Goal: Transaction & Acquisition: Purchase product/service

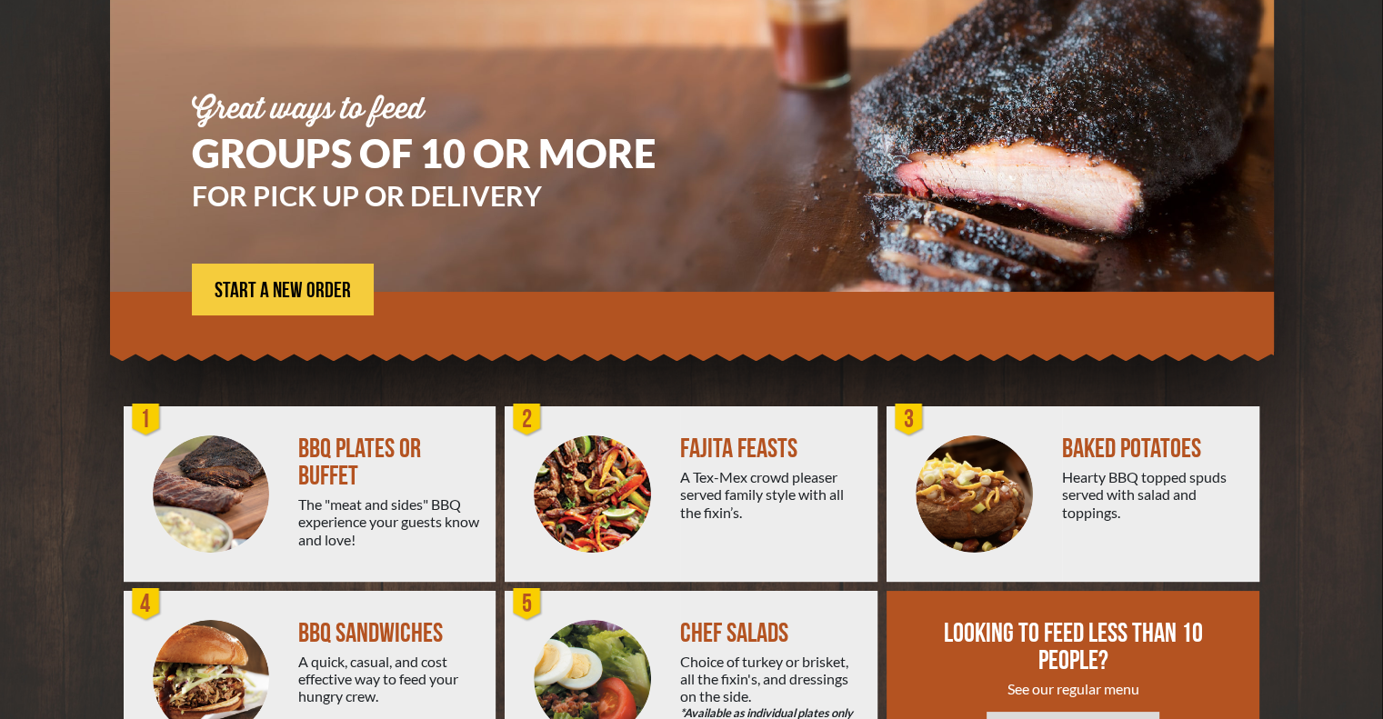
scroll to position [182, 0]
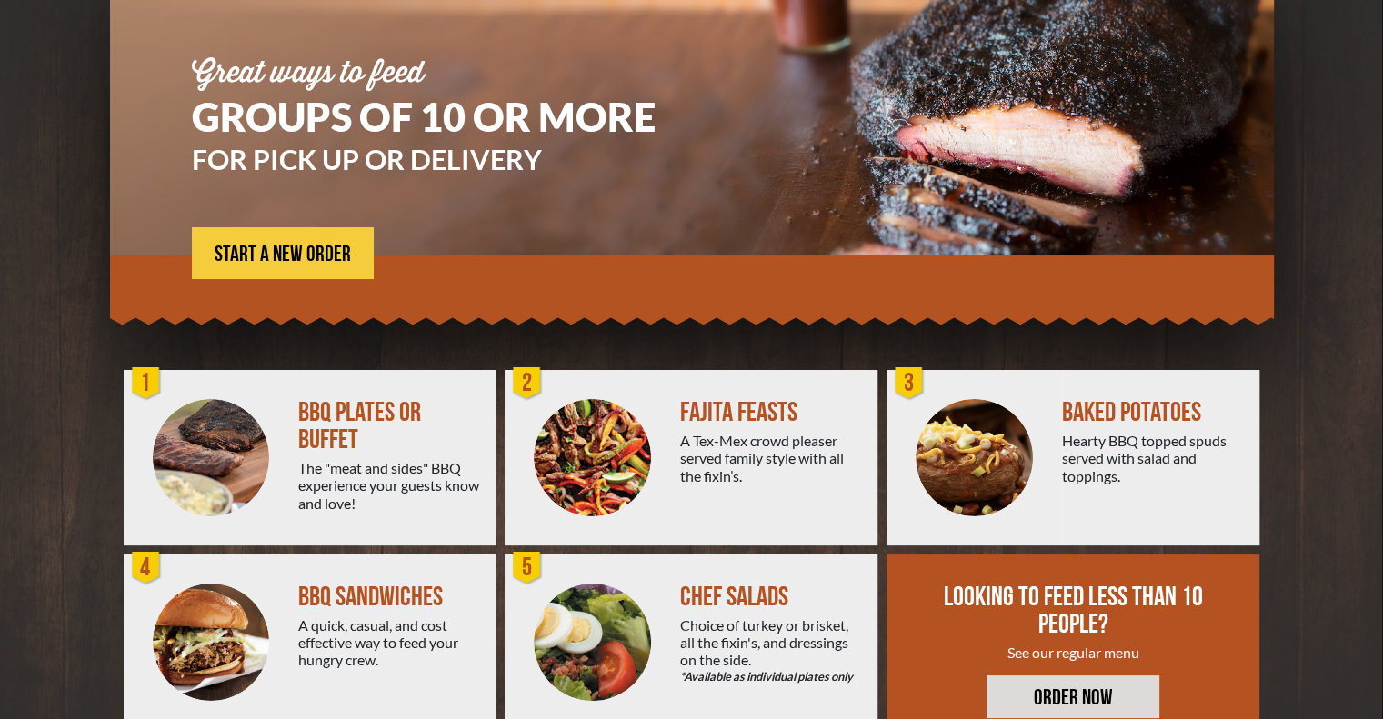
click at [305, 415] on div "BBQ PLATES OR BUFFET" at bounding box center [389, 426] width 183 height 55
click at [285, 244] on span "START A NEW ORDER" at bounding box center [283, 255] width 136 height 22
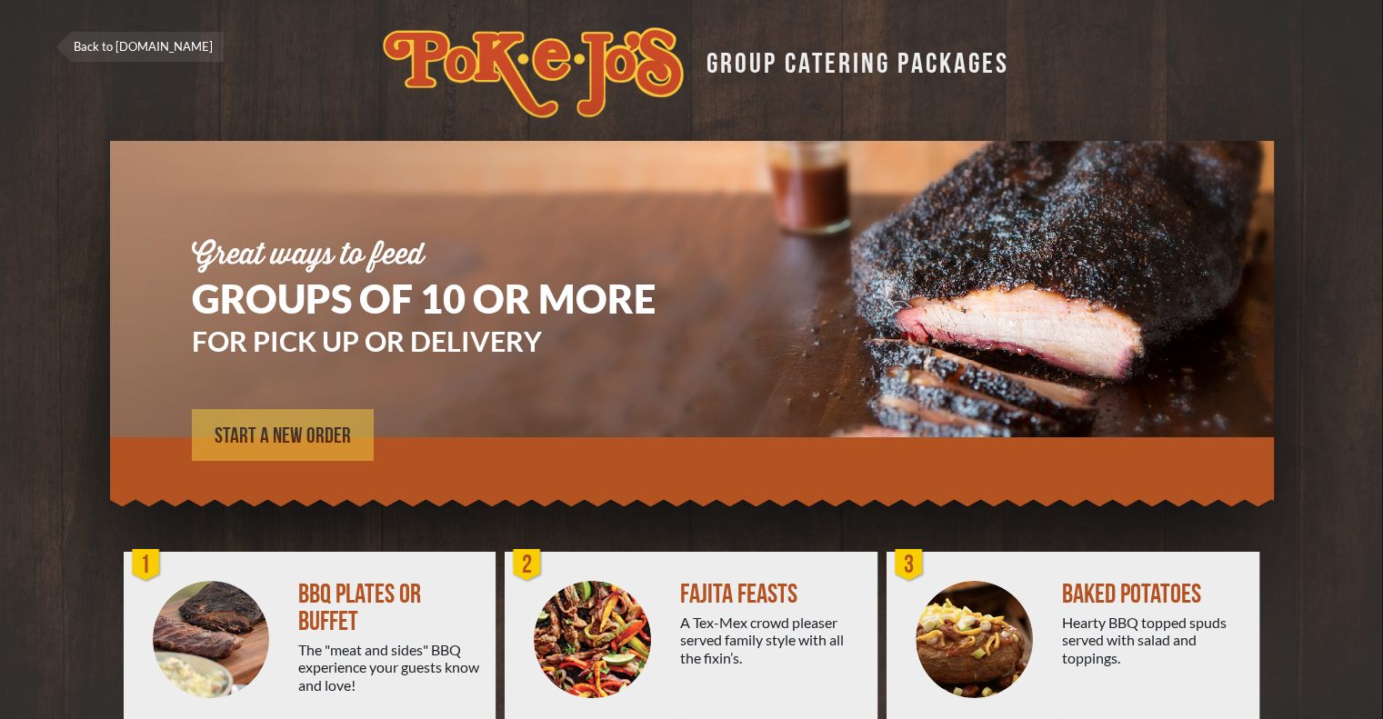
click at [304, 436] on span "START A NEW ORDER" at bounding box center [283, 437] width 136 height 22
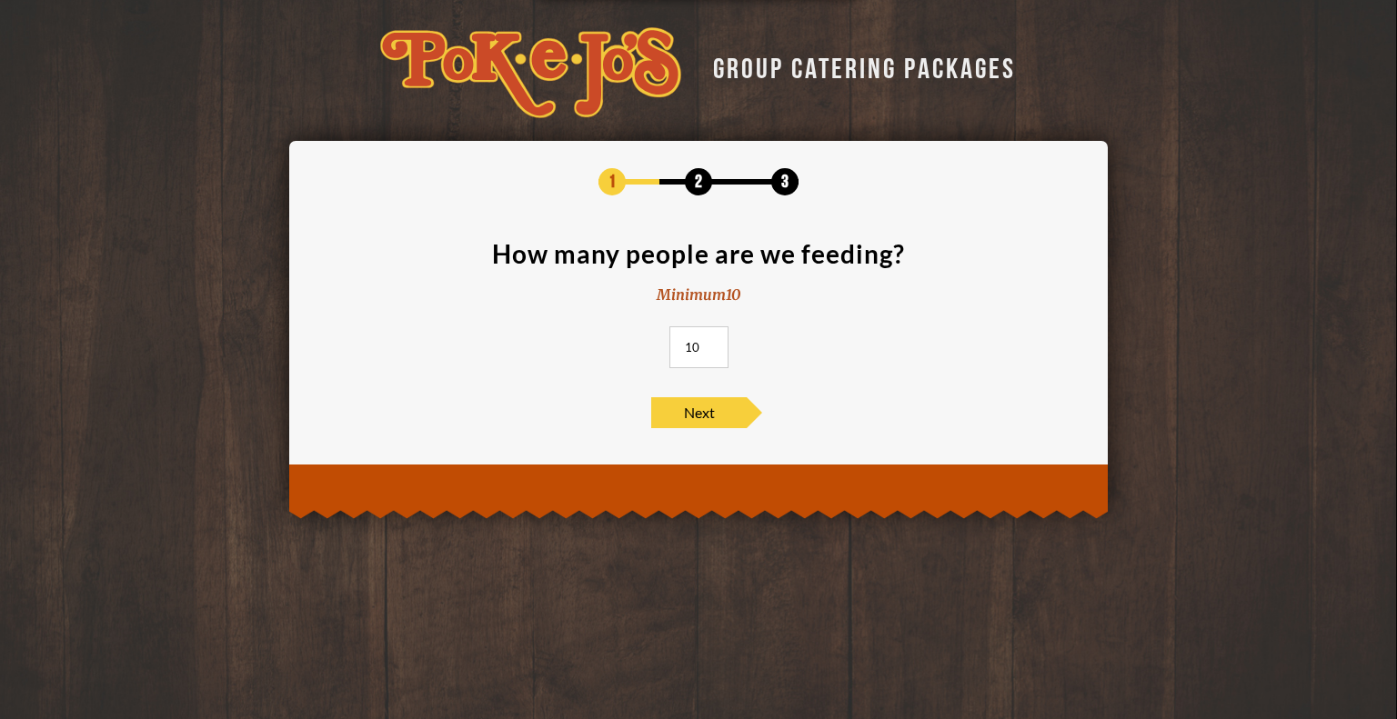
drag, startPoint x: 25, startPoint y: 202, endPoint x: 266, endPoint y: 238, distance: 243.7
click at [31, 203] on div "GROUP CATERING PACKAGES 1 2 3 How many people are we feeding? Minimum 10 10 Next" at bounding box center [698, 255] width 1397 height 510
drag, startPoint x: 696, startPoint y: 345, endPoint x: 647, endPoint y: 346, distance: 49.1
click at [644, 352] on section "How many people are we feeding? Minimum 10 10" at bounding box center [698, 310] width 764 height 138
type input "8"
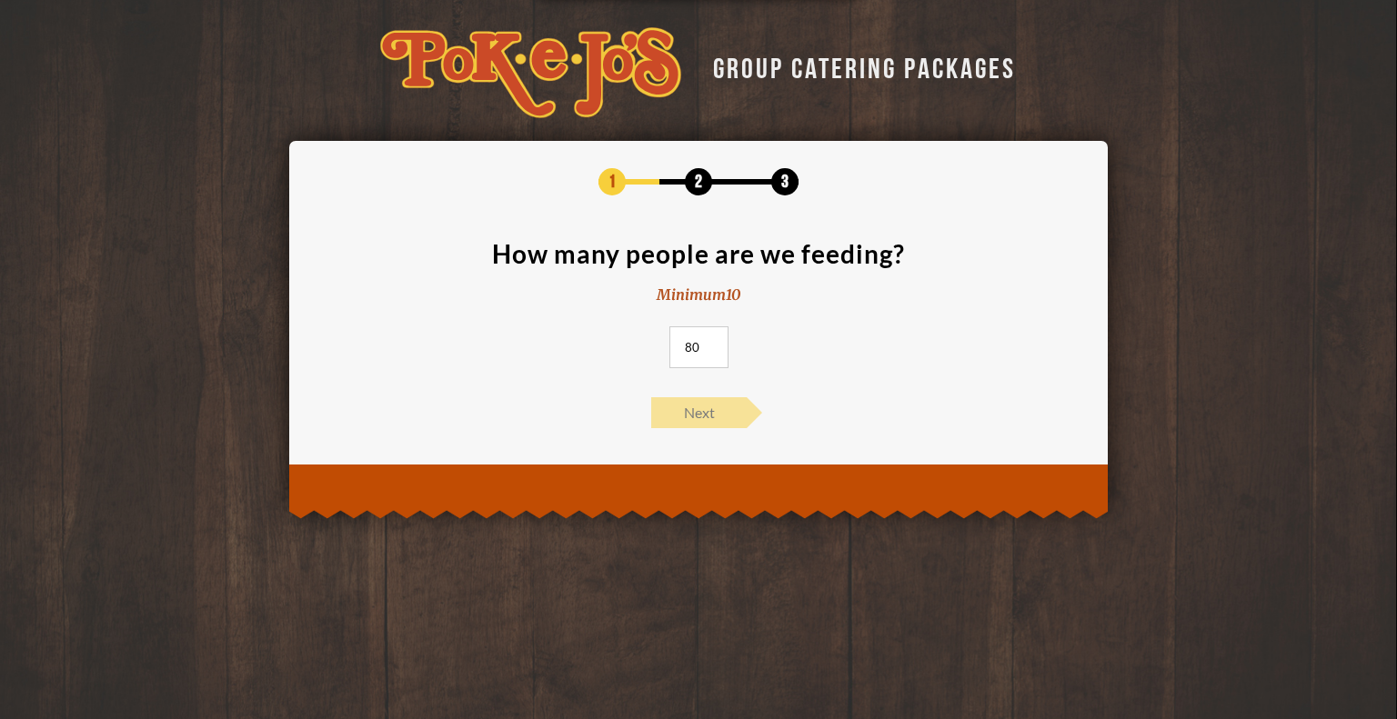
type input "80"
click at [737, 414] on span "Next" at bounding box center [698, 412] width 95 height 31
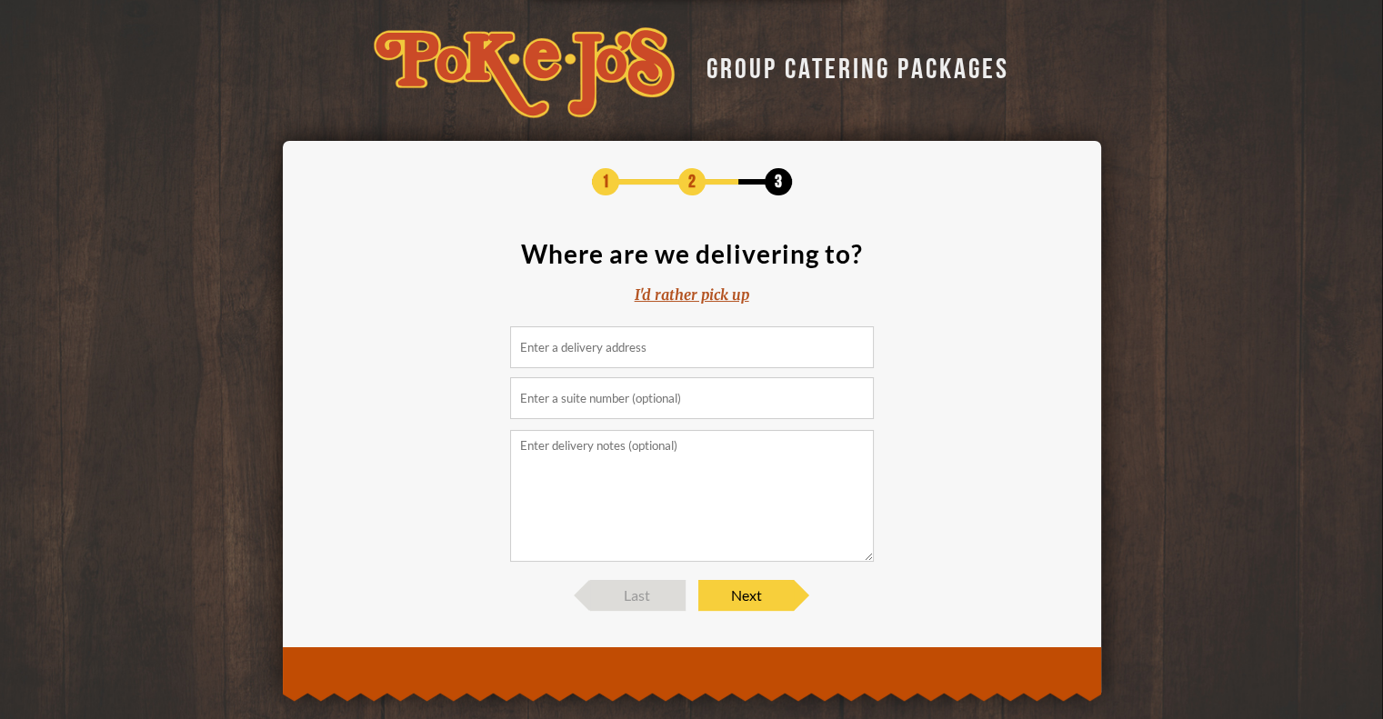
click at [693, 293] on div "I'd rather pick up" at bounding box center [692, 295] width 115 height 21
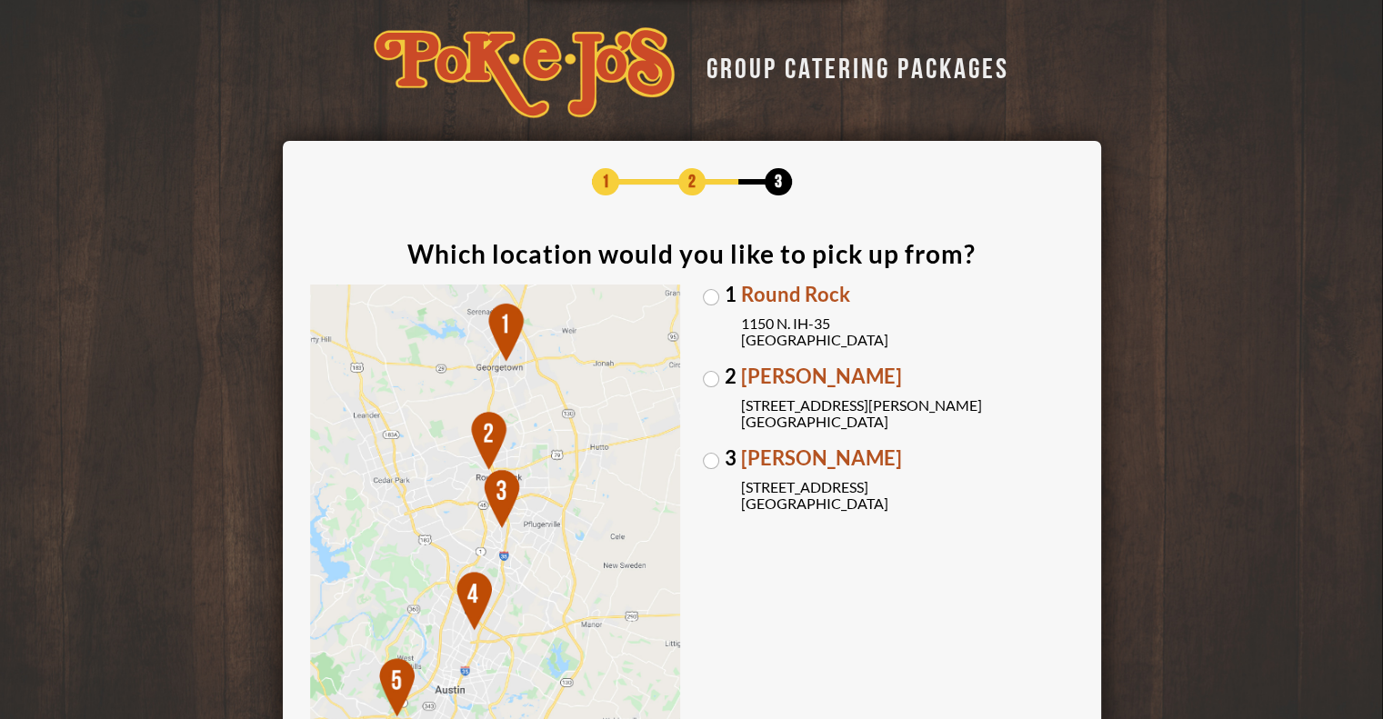
click at [706, 454] on label "3 [PERSON_NAME] [STREET_ADDRESS]" at bounding box center [888, 480] width 371 height 64
click at [0, 0] on input "3 [PERSON_NAME] [STREET_ADDRESS]" at bounding box center [0, 0] width 0 height 0
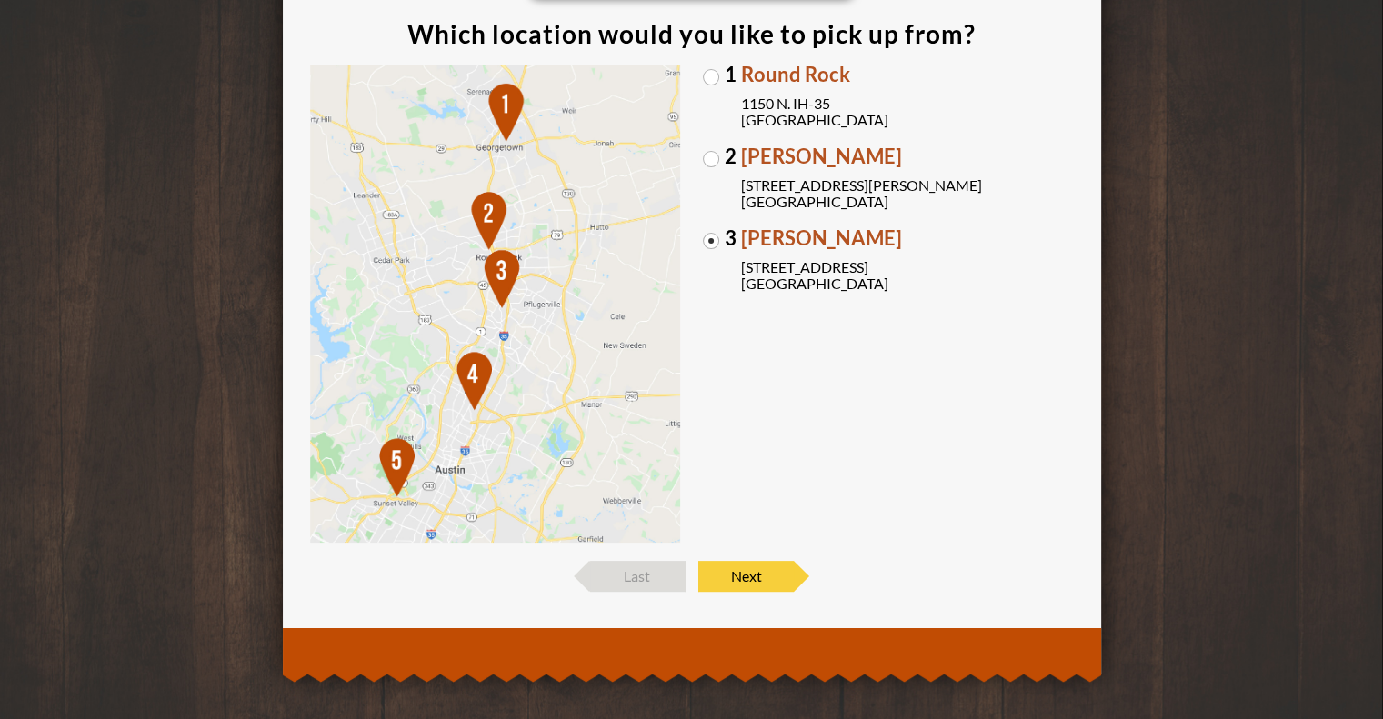
scroll to position [228, 0]
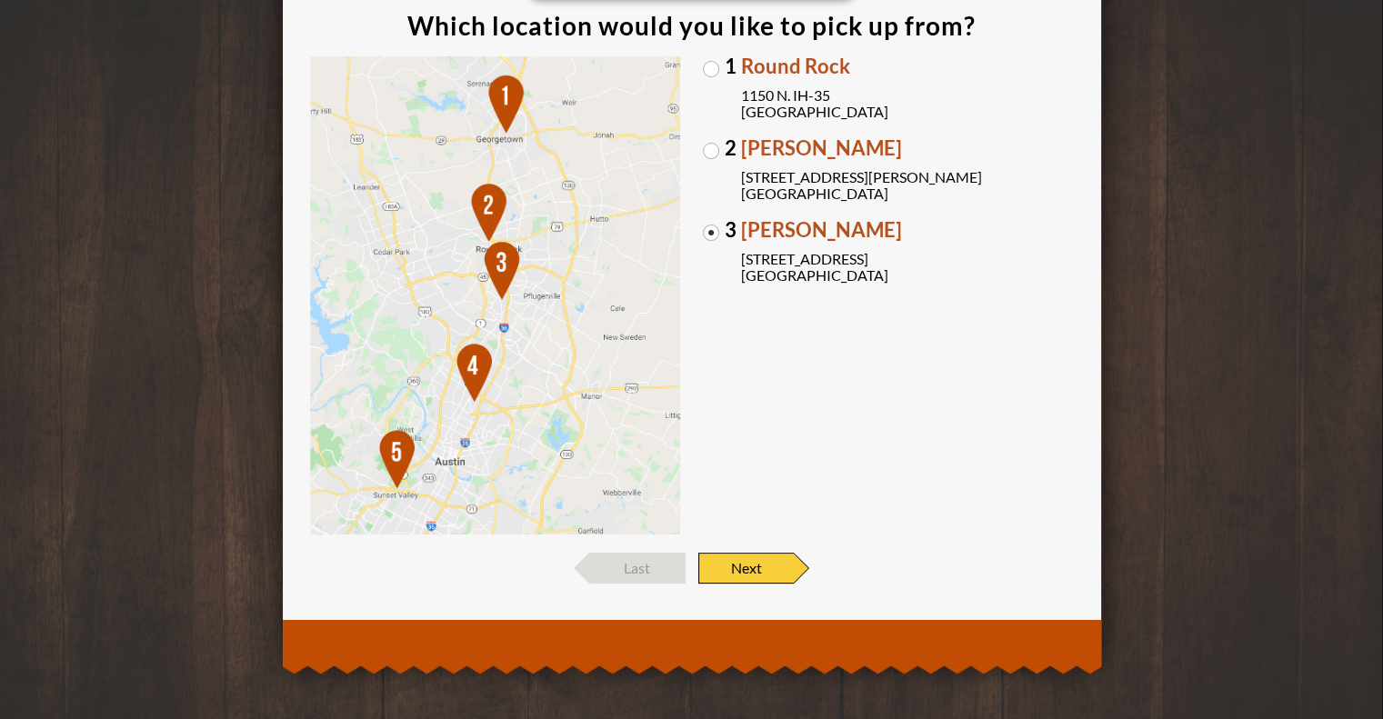
click at [748, 556] on span "Next" at bounding box center [745, 568] width 95 height 31
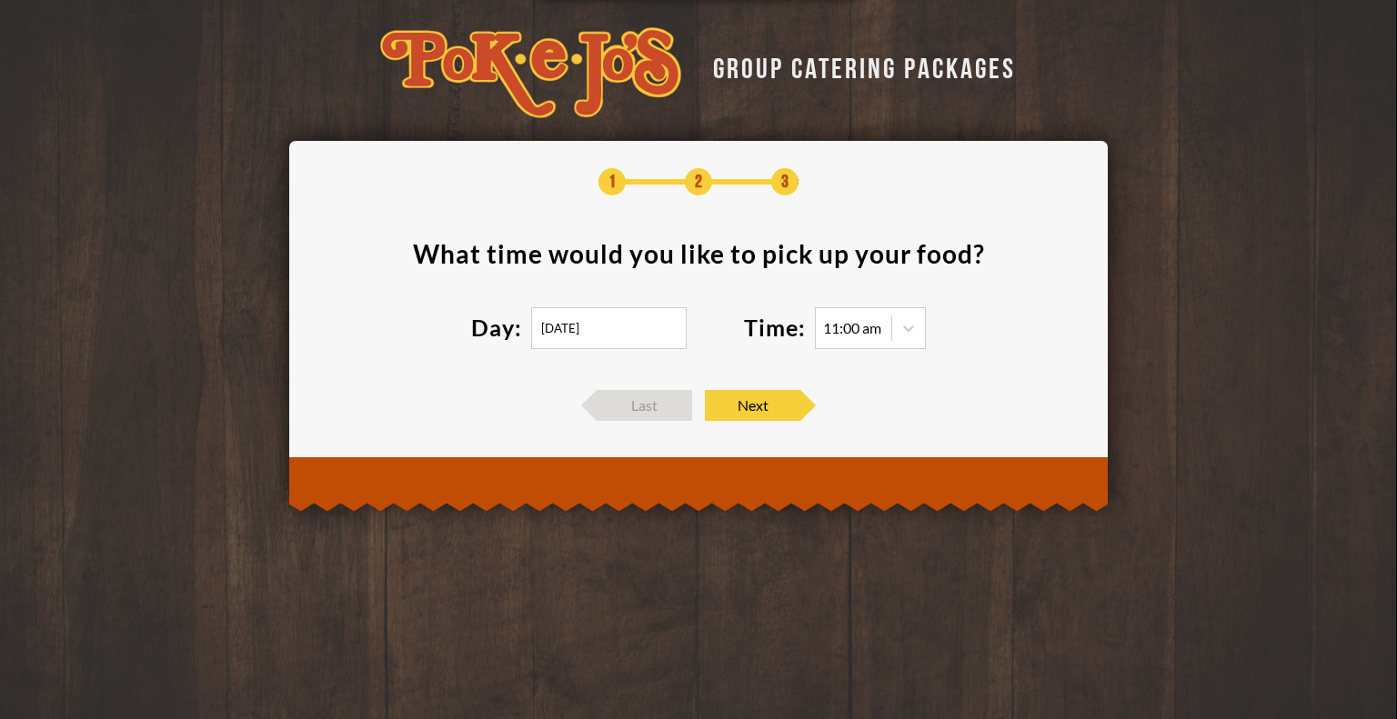
click at [620, 328] on input "[DATE]" at bounding box center [609, 328] width 156 height 42
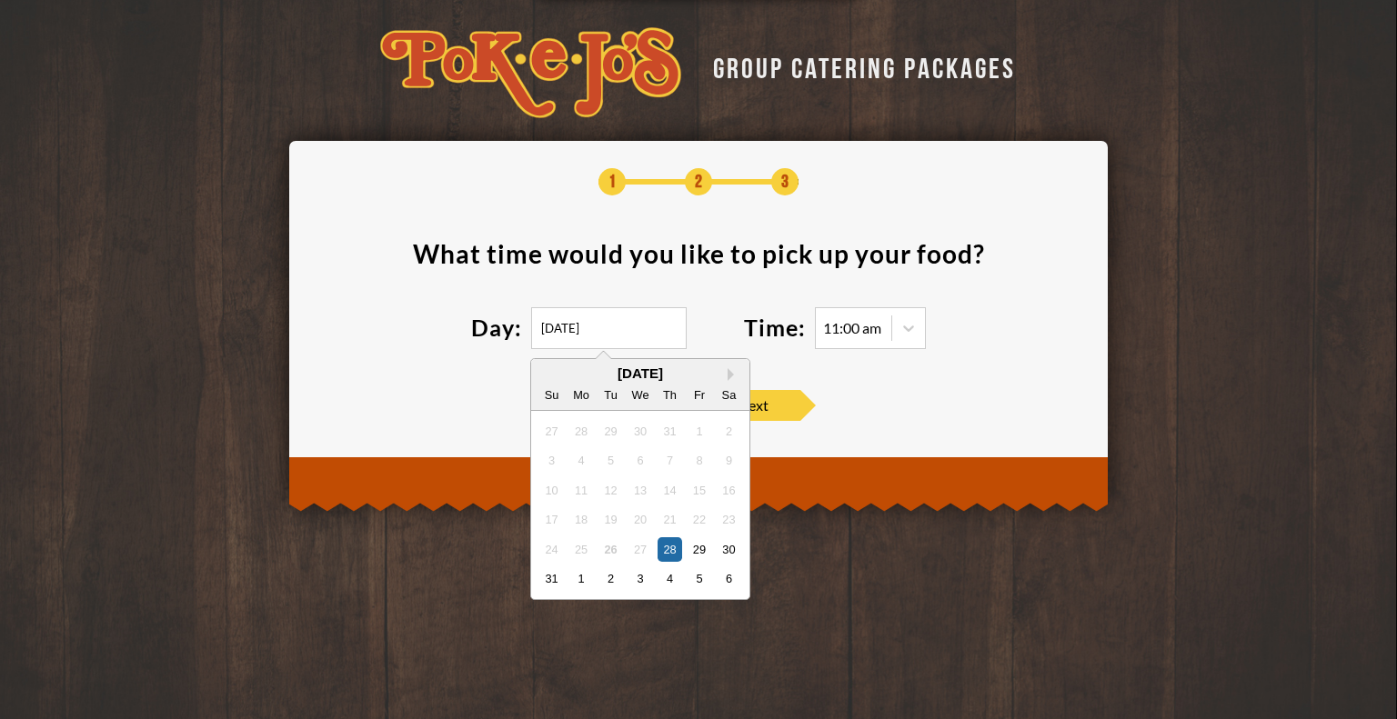
click at [612, 579] on div "2" at bounding box center [610, 579] width 25 height 25
type input "[DATE]"
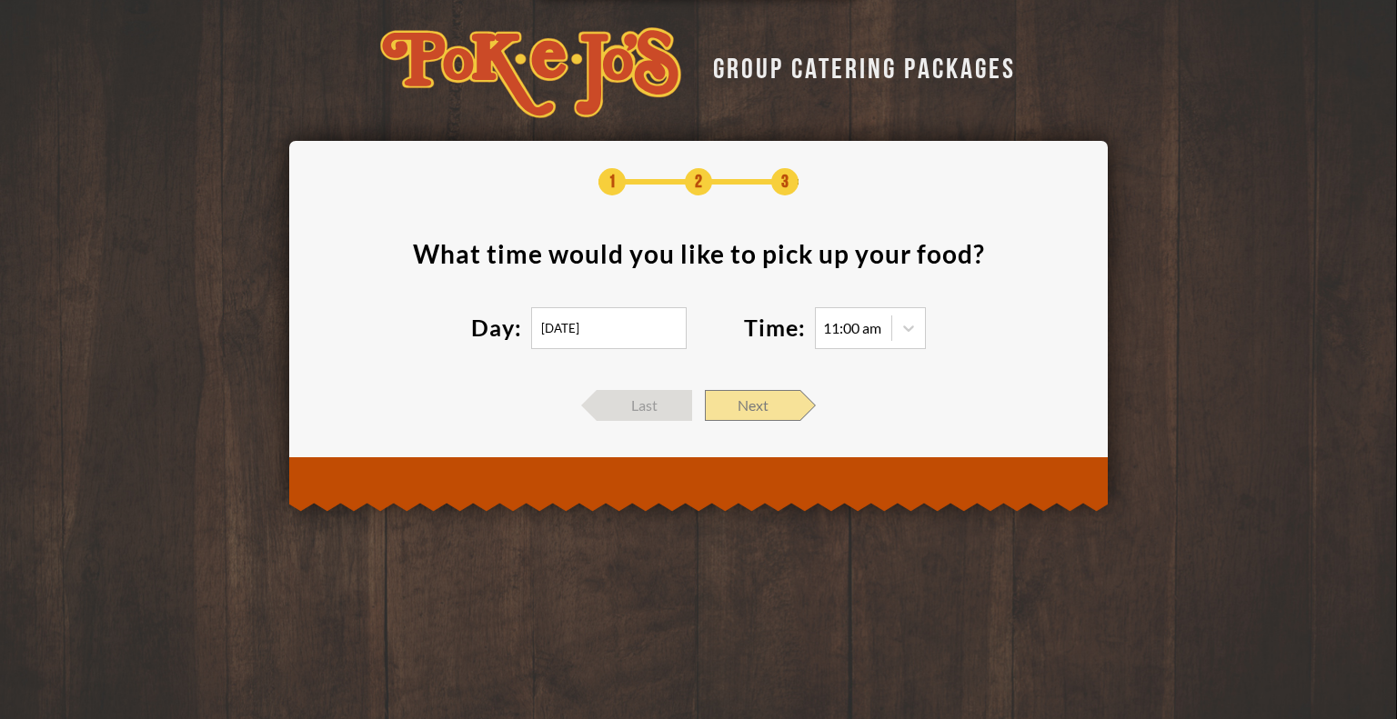
click at [758, 408] on span "Next" at bounding box center [752, 405] width 95 height 31
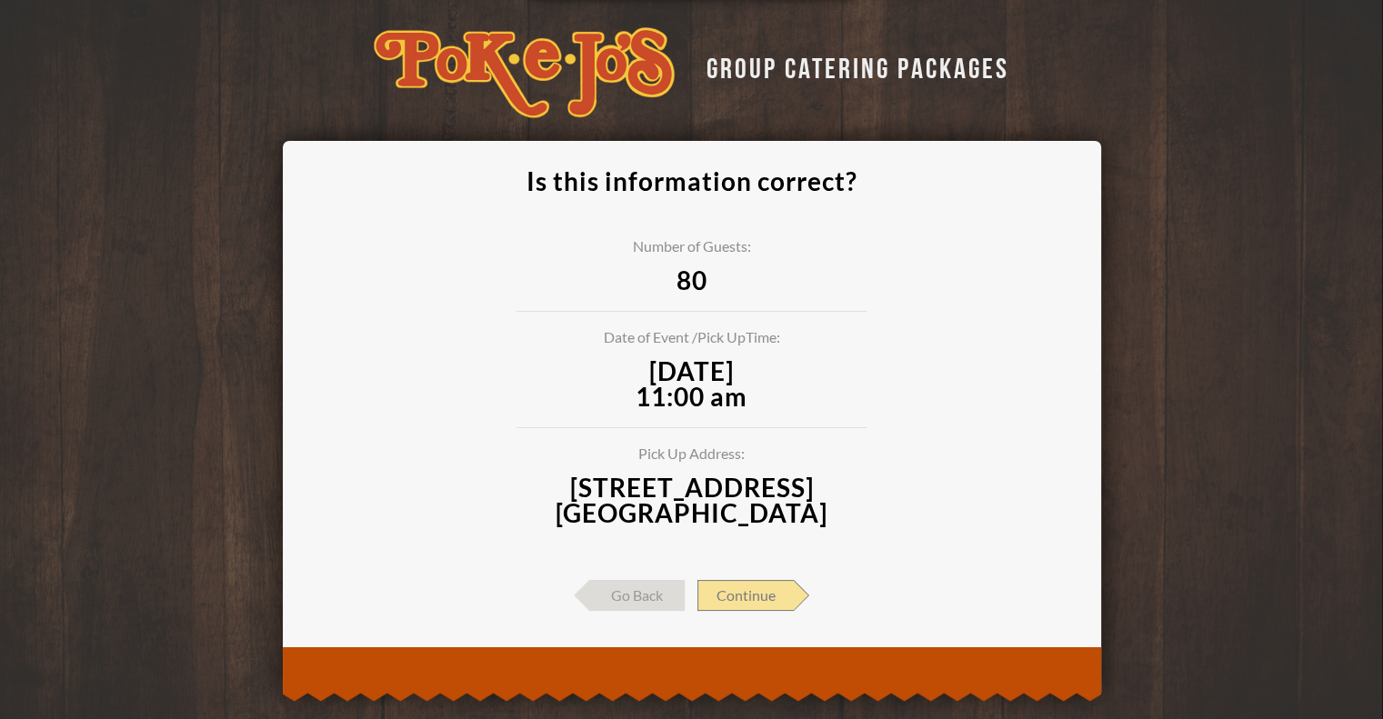
click at [728, 580] on span "Continue" at bounding box center [746, 595] width 96 height 31
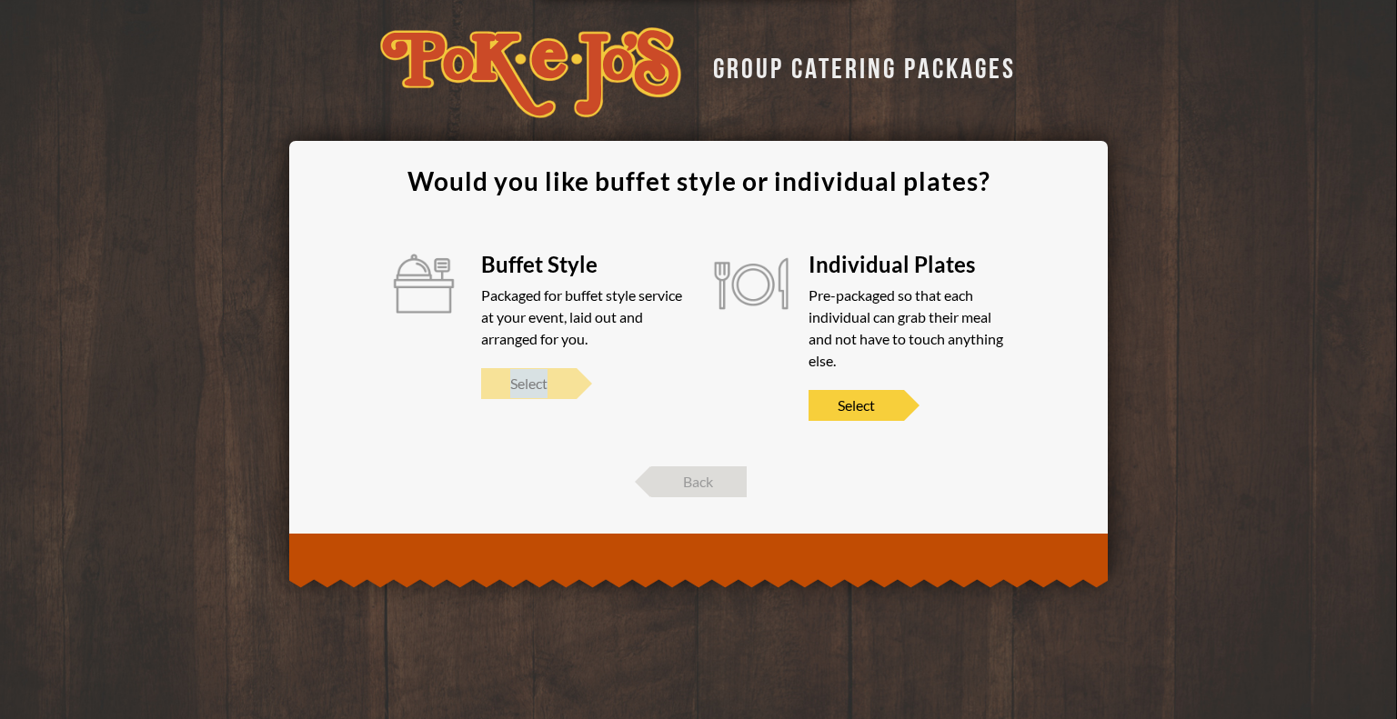
drag, startPoint x: 555, startPoint y: 359, endPoint x: 553, endPoint y: 379, distance: 20.1
click at [553, 379] on div "Buffet Style Packaged for buffet style service at your event, laid out and arra…" at bounding box center [583, 337] width 204 height 167
click at [546, 285] on div "Packaged for buffet style service at your event, laid out and arranged for you." at bounding box center [583, 317] width 204 height 65
click at [517, 388] on span "Select" at bounding box center [528, 383] width 95 height 31
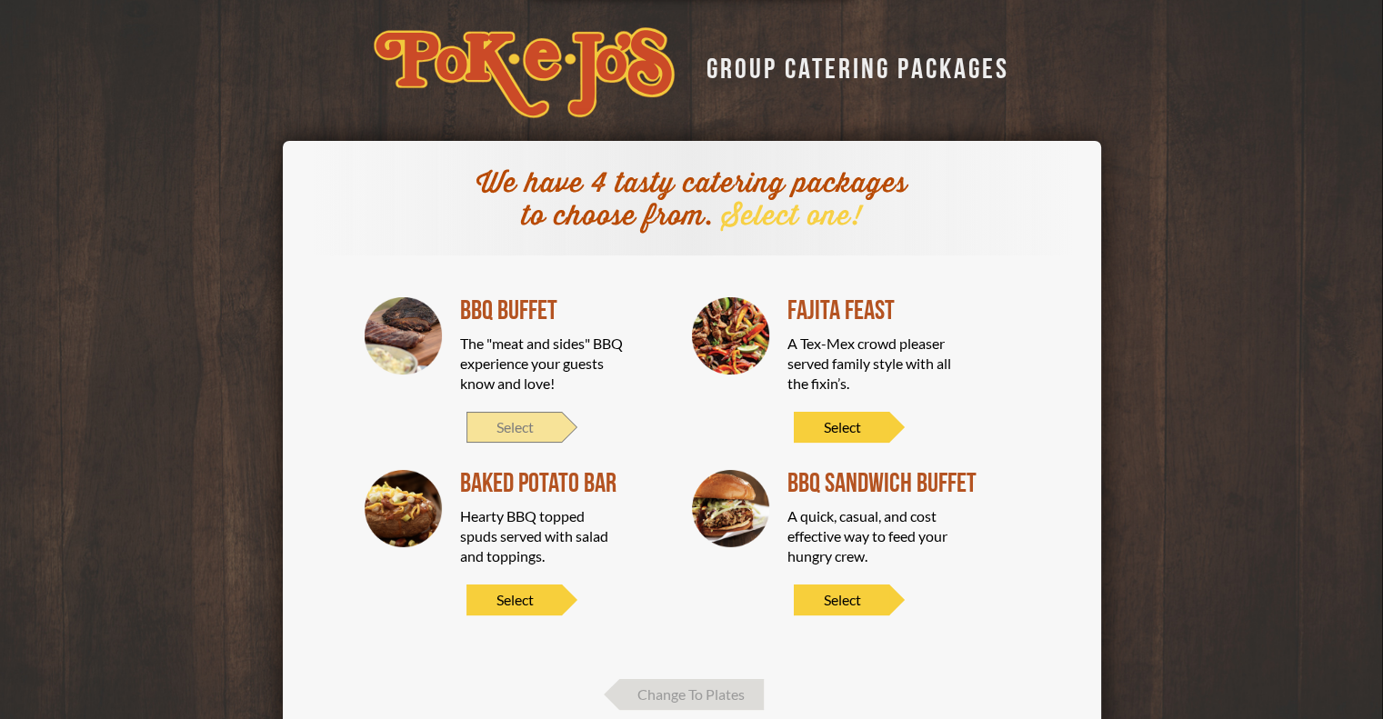
click at [530, 419] on span "Select" at bounding box center [514, 427] width 95 height 31
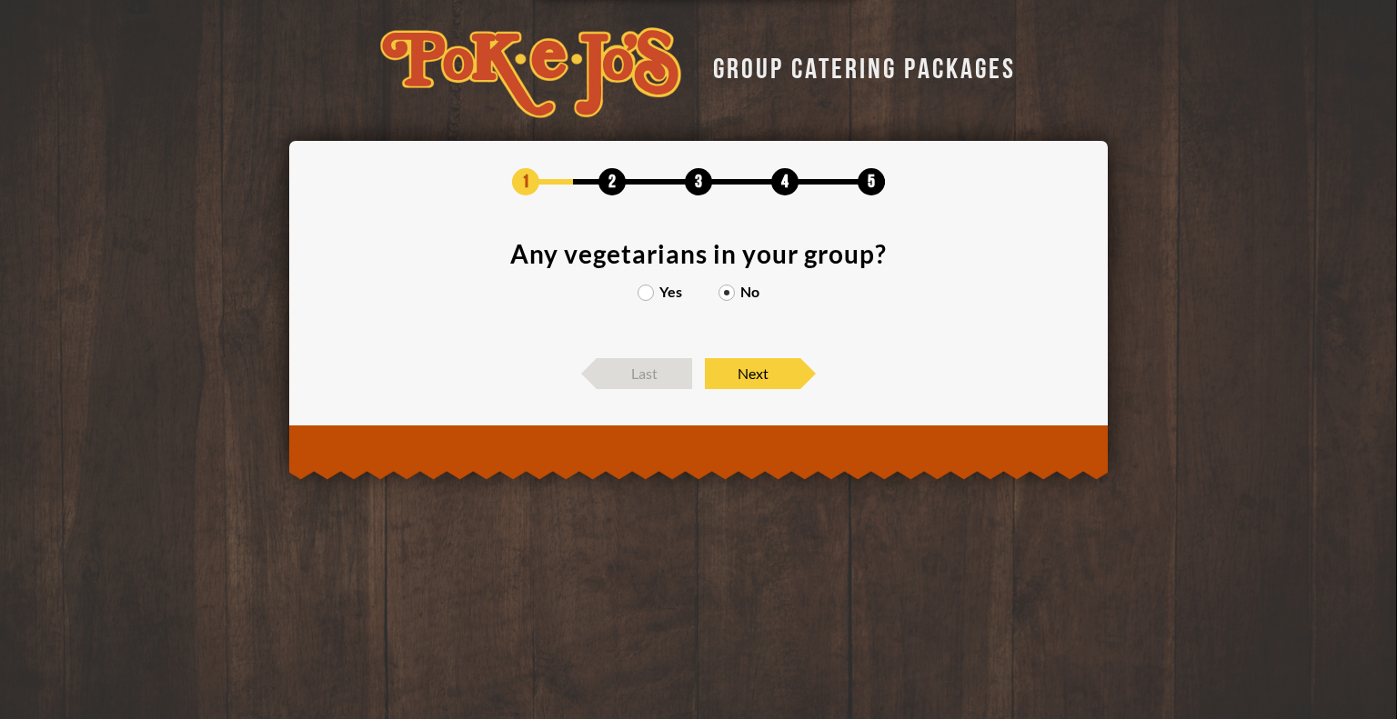
click at [648, 291] on label "Yes" at bounding box center [660, 292] width 45 height 15
click at [0, 0] on input "Yes" at bounding box center [0, 0] width 0 height 0
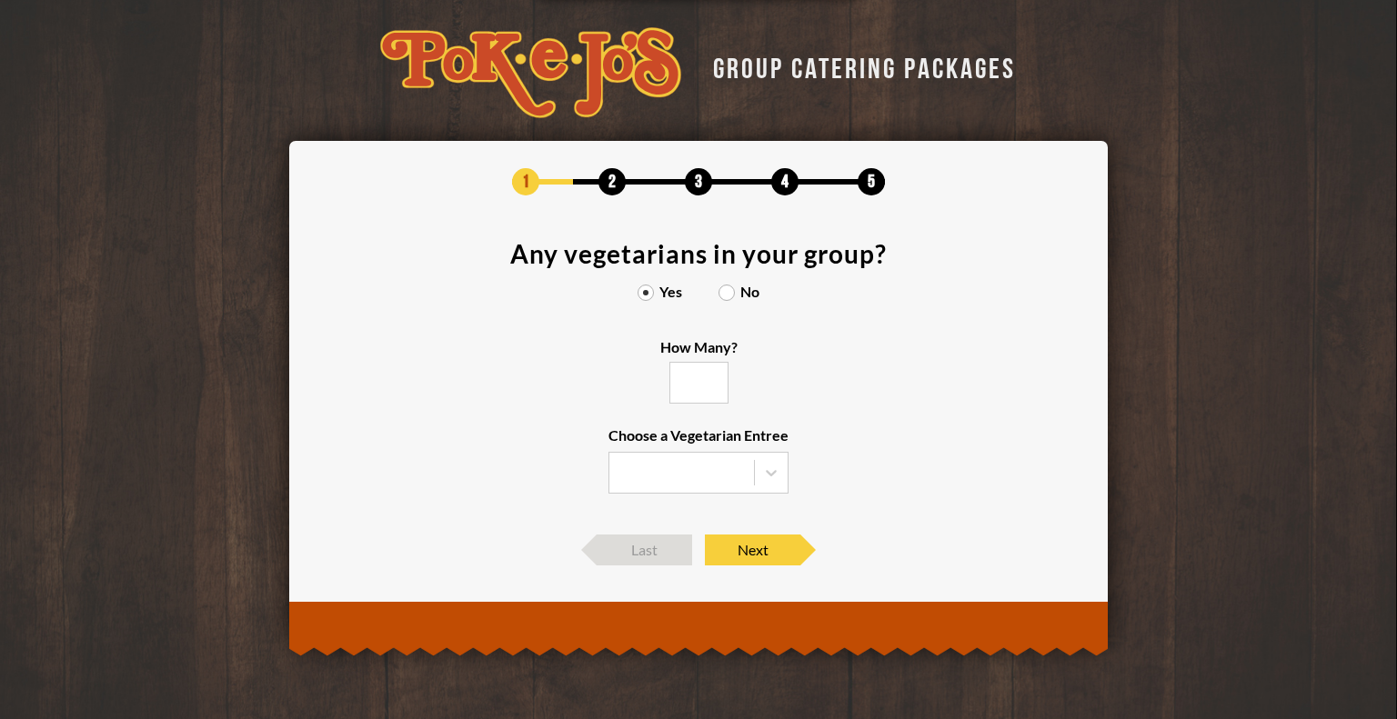
click at [689, 377] on input "How Many?" at bounding box center [698, 383] width 59 height 42
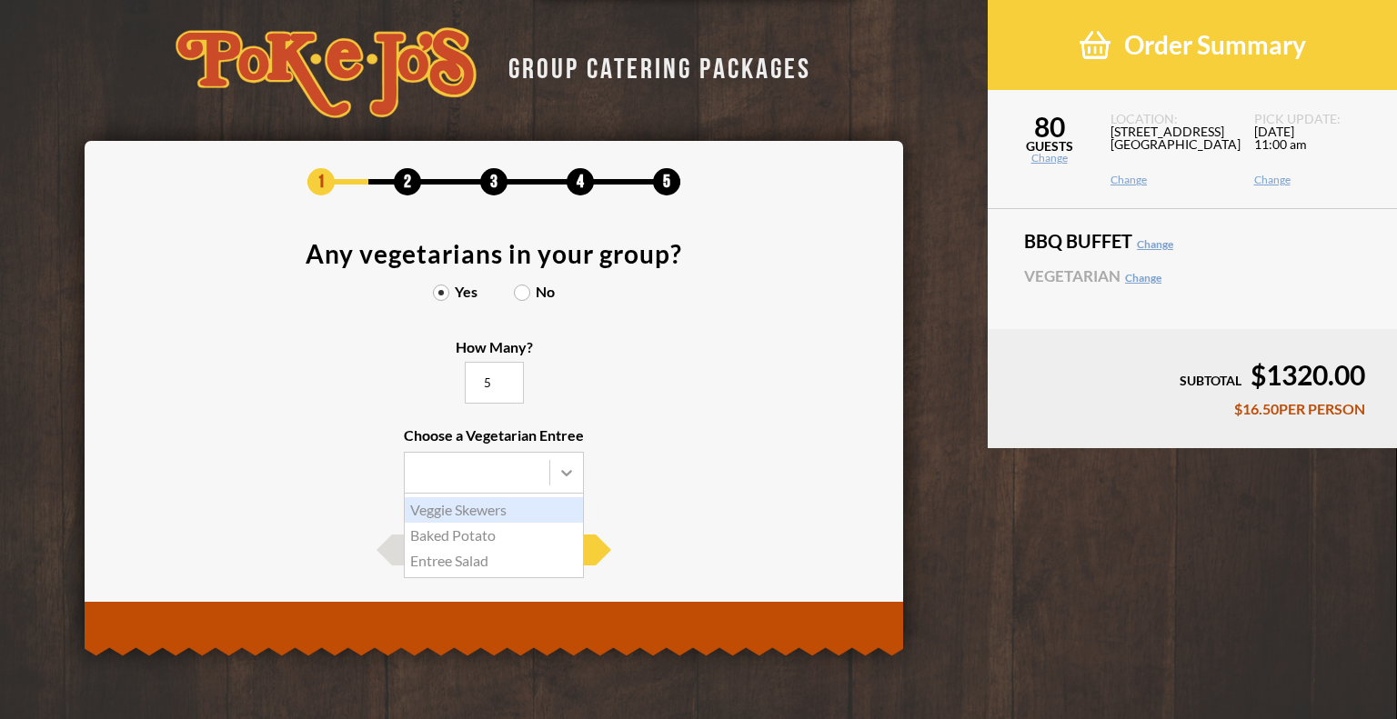
click at [550, 470] on div at bounding box center [566, 473] width 33 height 33
click at [0, 0] on input "Choose a Vegetarian Entree Veggie Skewers Baked Potato Entree Salad" at bounding box center [0, 0] width 0 height 0
drag, startPoint x: 493, startPoint y: 515, endPoint x: 521, endPoint y: 527, distance: 30.9
click at [495, 515] on div "Veggie Skewers" at bounding box center [494, 509] width 178 height 25
click at [0, 0] on input "Choose a Vegetarian Entree Veggie Skewers Baked Potato Entree Salad" at bounding box center [0, 0] width 0 height 0
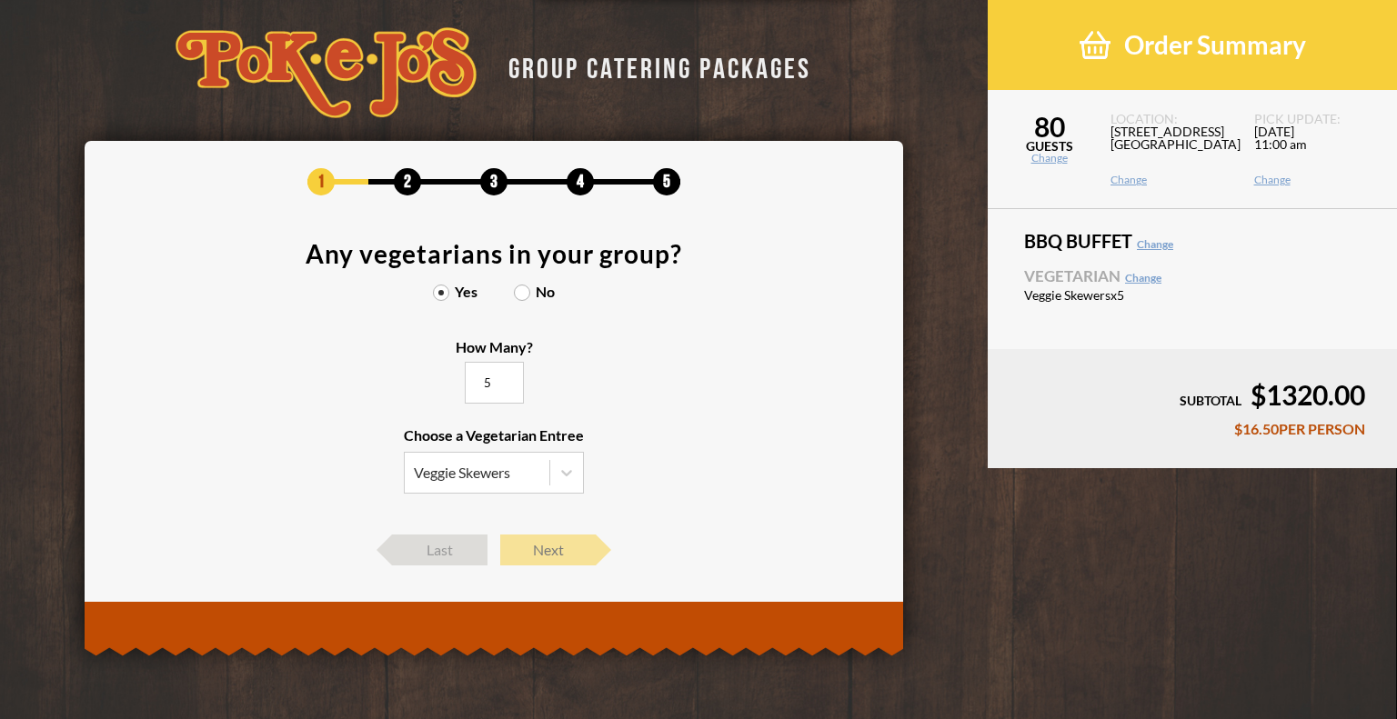
type input "5"
click at [573, 545] on span "Next" at bounding box center [547, 550] width 95 height 31
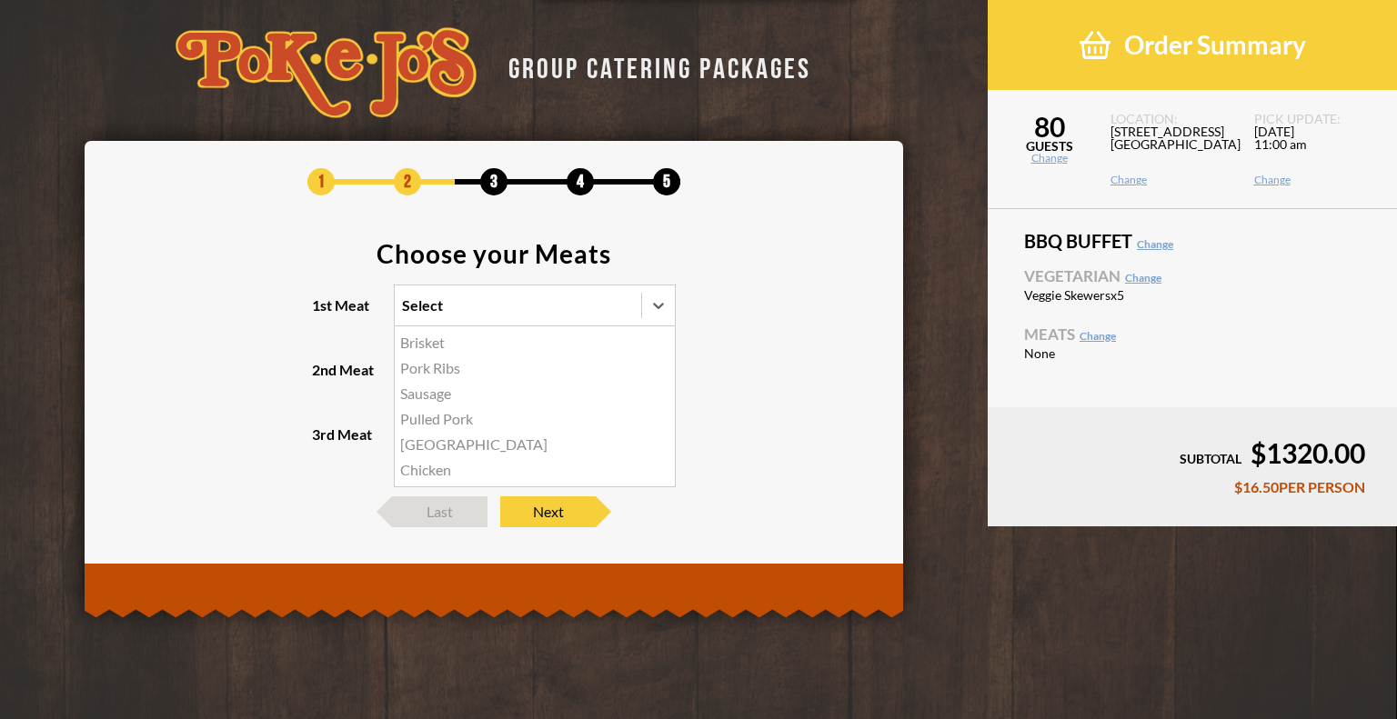
drag, startPoint x: 439, startPoint y: 309, endPoint x: 437, endPoint y: 318, distance: 9.5
click at [440, 310] on div "Select" at bounding box center [422, 305] width 41 height 15
click at [323, 314] on input "1st Meat option Brisket focused, 1 of 6. 6 results available. Use Up and Down t…" at bounding box center [323, 314] width 0 height 0
click at [426, 342] on div "Brisket" at bounding box center [535, 342] width 280 height 25
click at [323, 314] on input "1st Meat option Brisket focused, 1 of 6. 6 results available. Use Up and Down t…" at bounding box center [323, 314] width 0 height 0
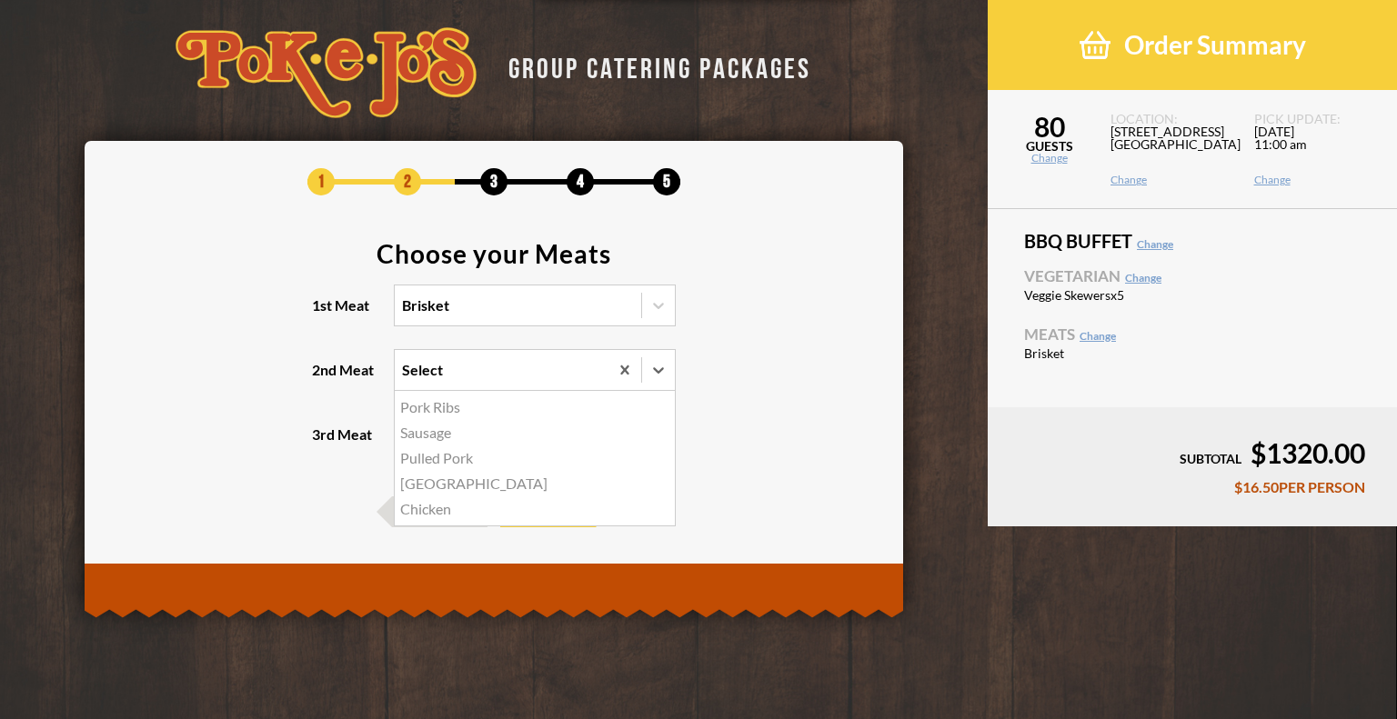
click at [439, 357] on div "Select" at bounding box center [502, 370] width 214 height 40
click at [323, 378] on input "2nd Meat option Pork Ribs focused, 1 of 5. 5 results available. Use Up and Down…" at bounding box center [323, 378] width 0 height 0
drag, startPoint x: 437, startPoint y: 487, endPoint x: 438, endPoint y: 475, distance: 11.9
click at [437, 486] on div "[GEOGRAPHIC_DATA]" at bounding box center [535, 483] width 280 height 25
click at [323, 378] on input "2nd Meat option Turkey focused, 4 of 5. 5 results available. Use Up and Down to…" at bounding box center [323, 378] width 0 height 0
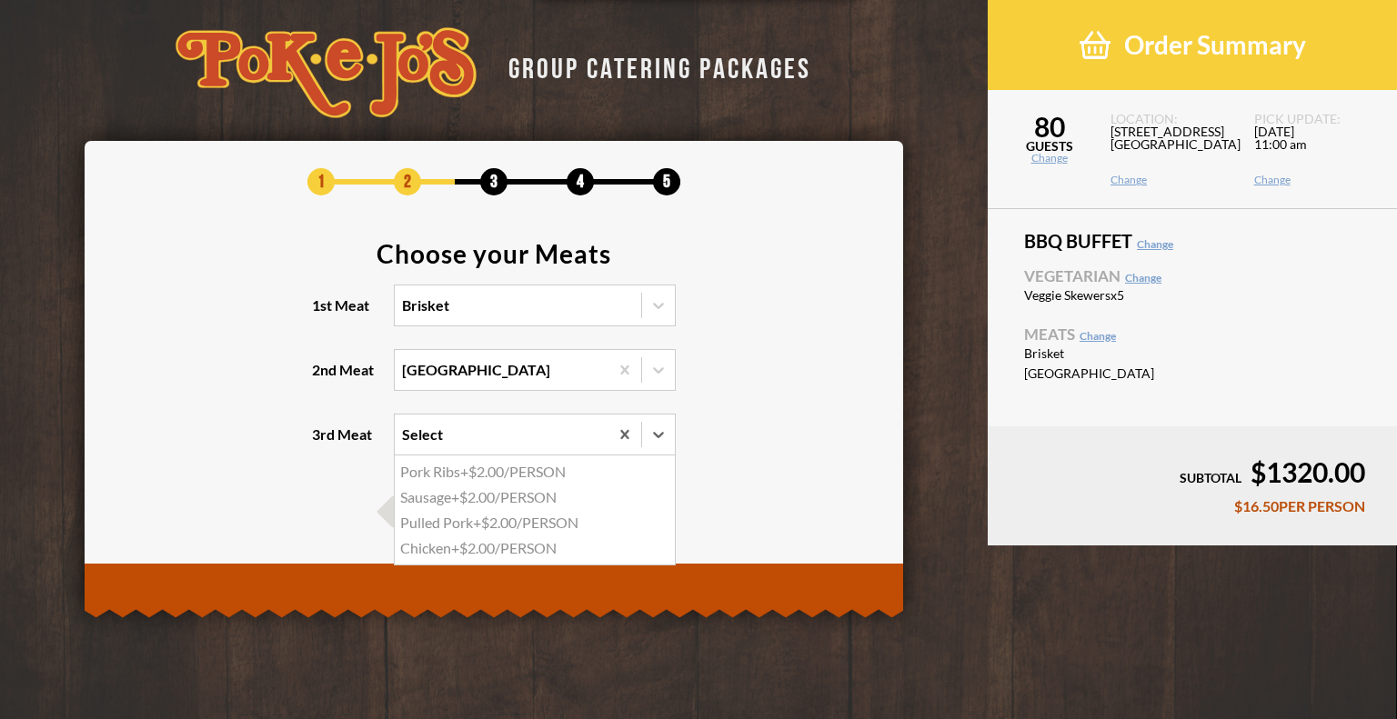
click at [438, 432] on div "Select" at bounding box center [422, 434] width 41 height 15
click at [323, 443] on input "3rd Meat option Pork Ribs focused, 1 of 4. 4 results available. Use Up and Down…" at bounding box center [323, 443] width 0 height 0
drag, startPoint x: 455, startPoint y: 472, endPoint x: 471, endPoint y: 476, distance: 16.8
click at [458, 472] on div "Pork Ribs +$2.00/PERSON" at bounding box center [535, 471] width 280 height 25
click at [323, 443] on input "3rd Meat option Pork Ribs focused, 1 of 4. 4 results available. Use Up and Down…" at bounding box center [323, 443] width 0 height 0
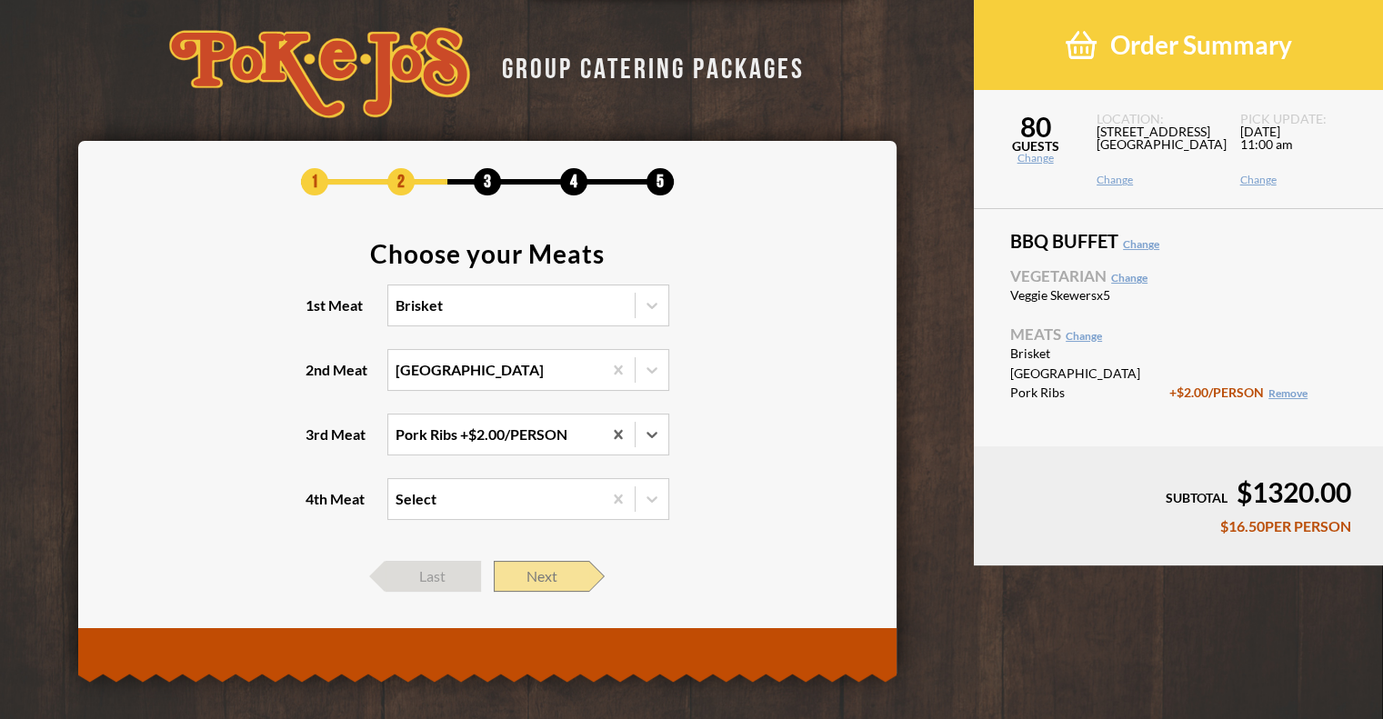
click at [543, 576] on span "Next" at bounding box center [541, 576] width 95 height 31
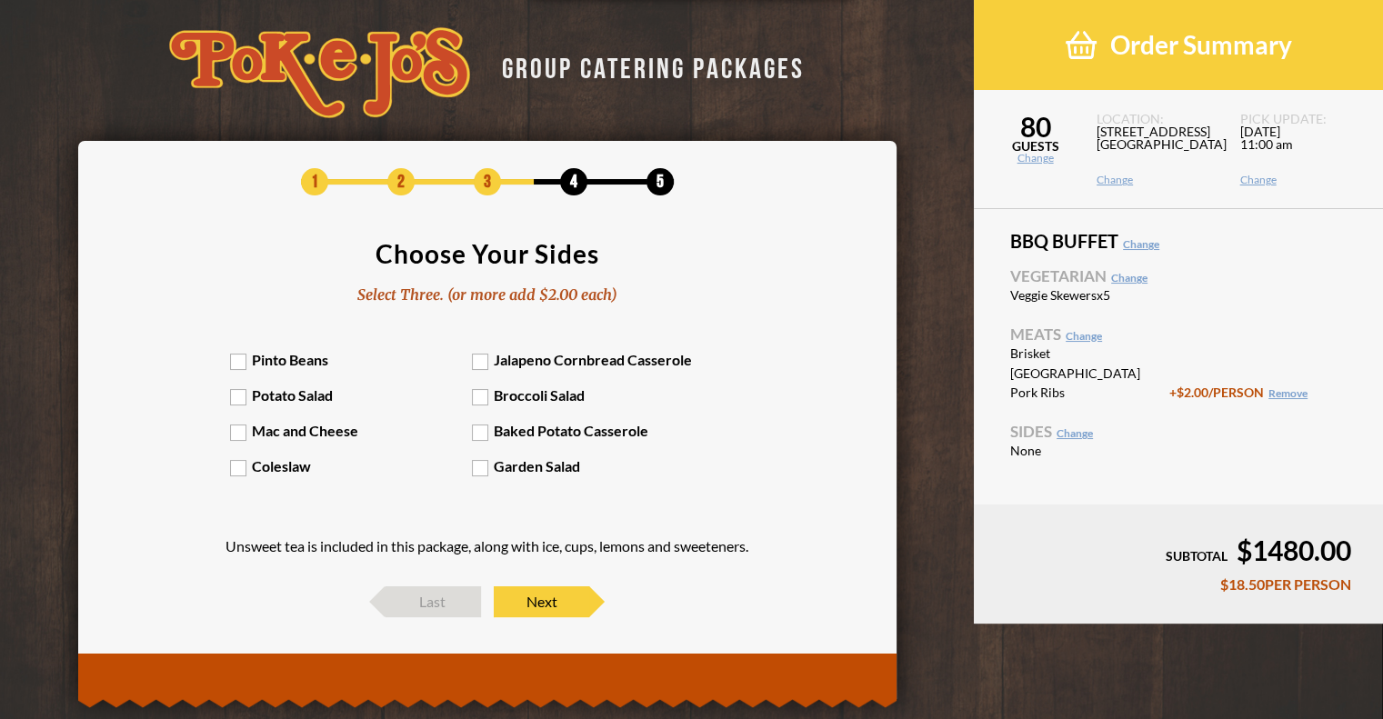
click at [236, 387] on label "Potato Salad" at bounding box center [351, 395] width 242 height 17
click at [0, 0] on input "Potato Salad" at bounding box center [0, 0] width 0 height 0
click at [239, 458] on label "Coleslaw" at bounding box center [351, 465] width 242 height 17
click at [0, 0] on input "Coleslaw" at bounding box center [0, 0] width 0 height 0
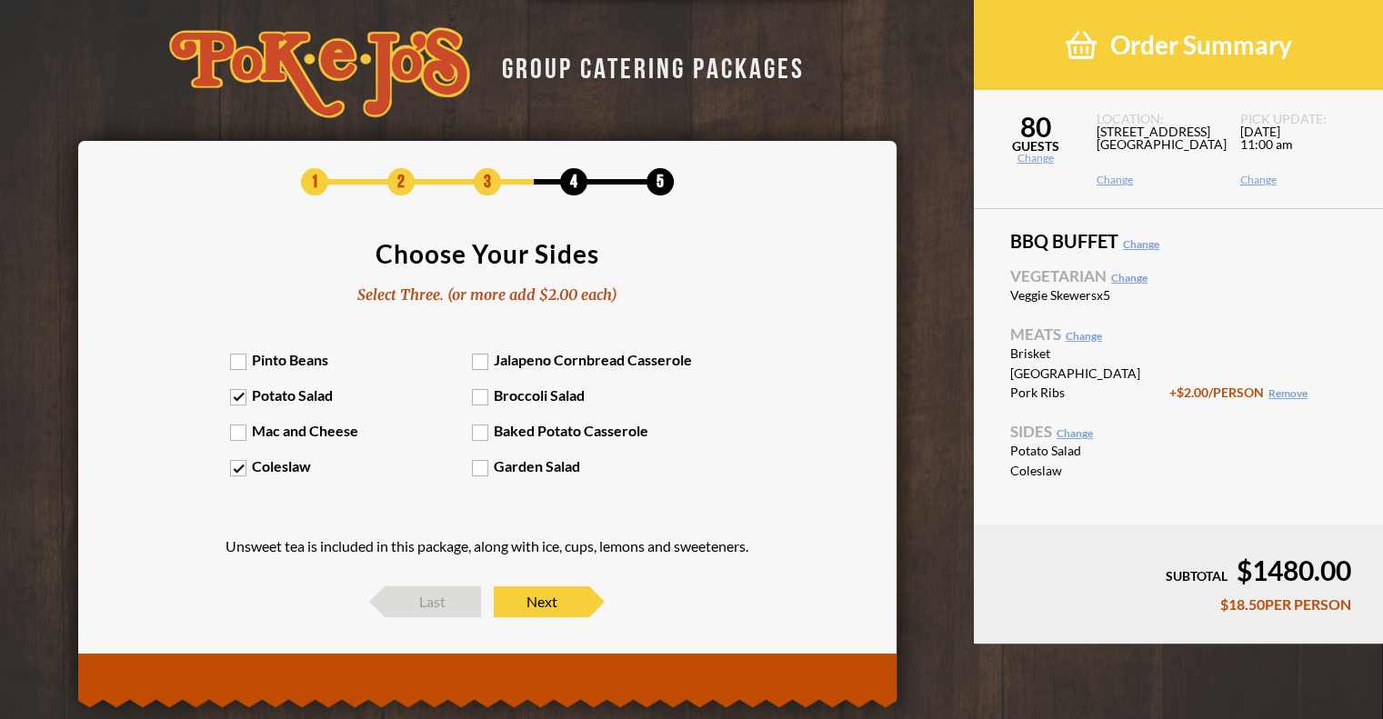
click at [475, 464] on label "Garden Salad" at bounding box center [593, 465] width 242 height 17
click at [0, 0] on input "Garden Salad" at bounding box center [0, 0] width 0 height 0
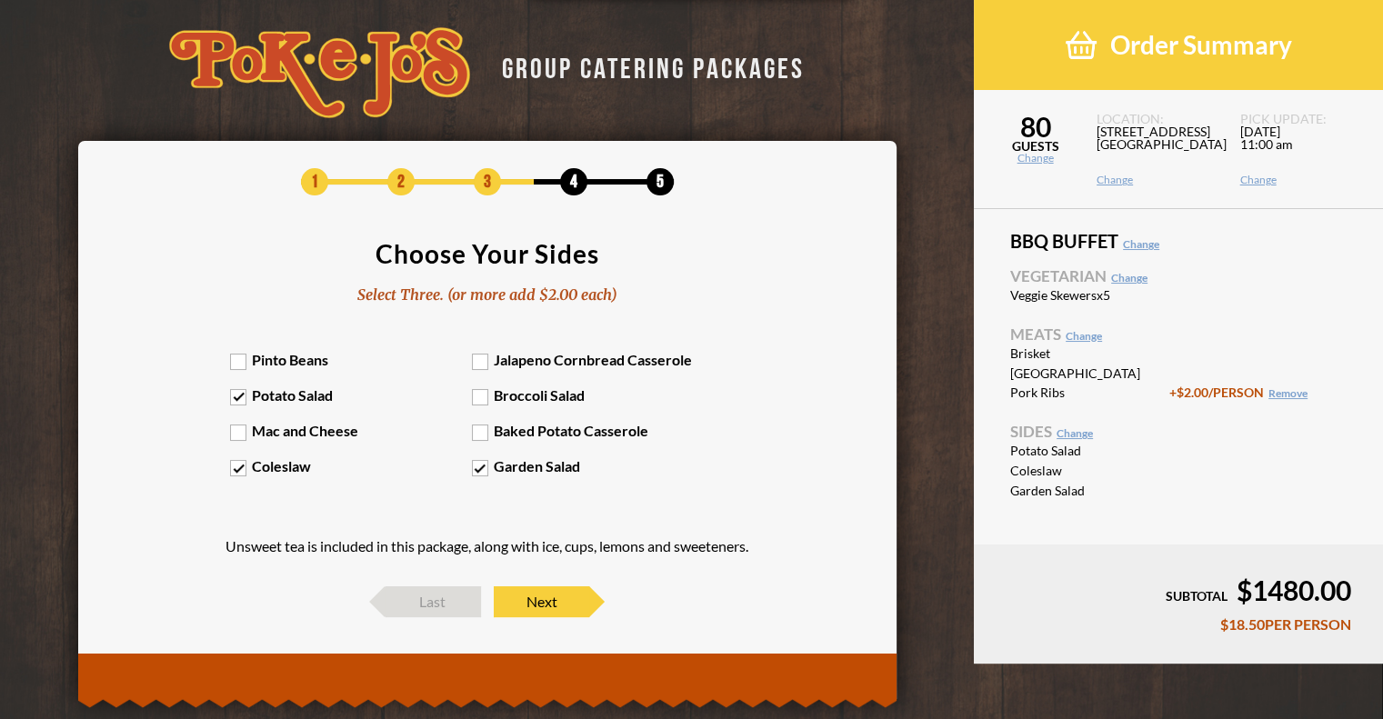
click at [240, 434] on label "Mac and Cheese" at bounding box center [351, 430] width 242 height 17
click at [0, 0] on input "Mac and Cheese" at bounding box center [0, 0] width 0 height 0
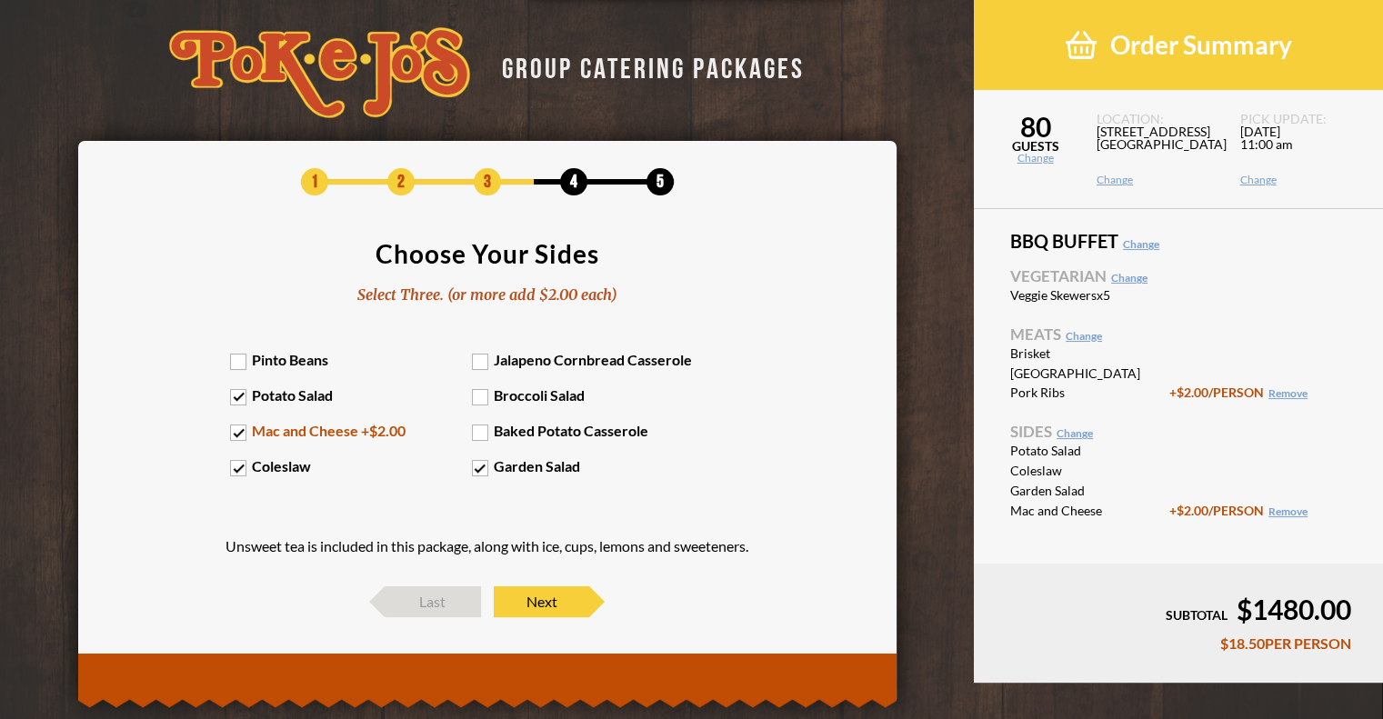
click at [238, 434] on label "Mac and Cheese +$2.00" at bounding box center [351, 430] width 242 height 17
click at [0, 0] on input "Mac and Cheese +$2.00" at bounding box center [0, 0] width 0 height 0
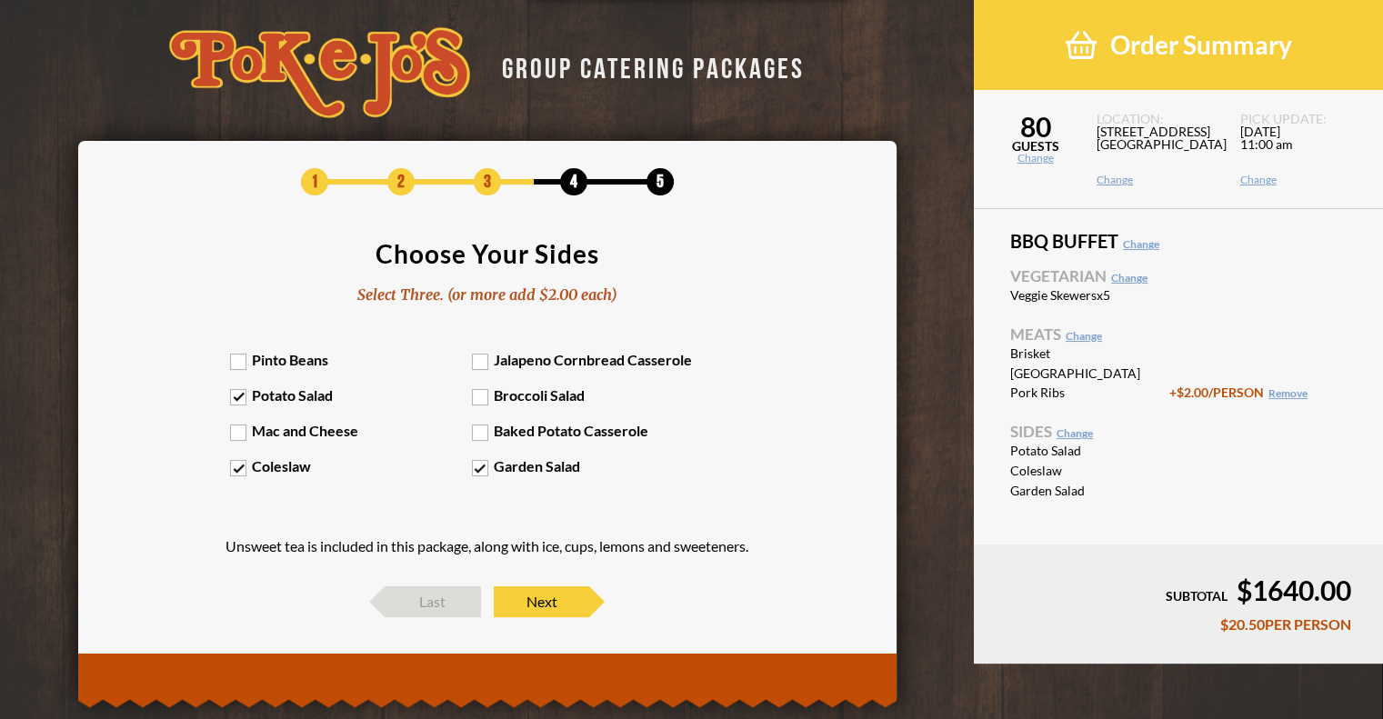
click at [230, 361] on label "Pinto Beans" at bounding box center [351, 359] width 242 height 17
click at [0, 0] on input "Pinto Beans" at bounding box center [0, 0] width 0 height 0
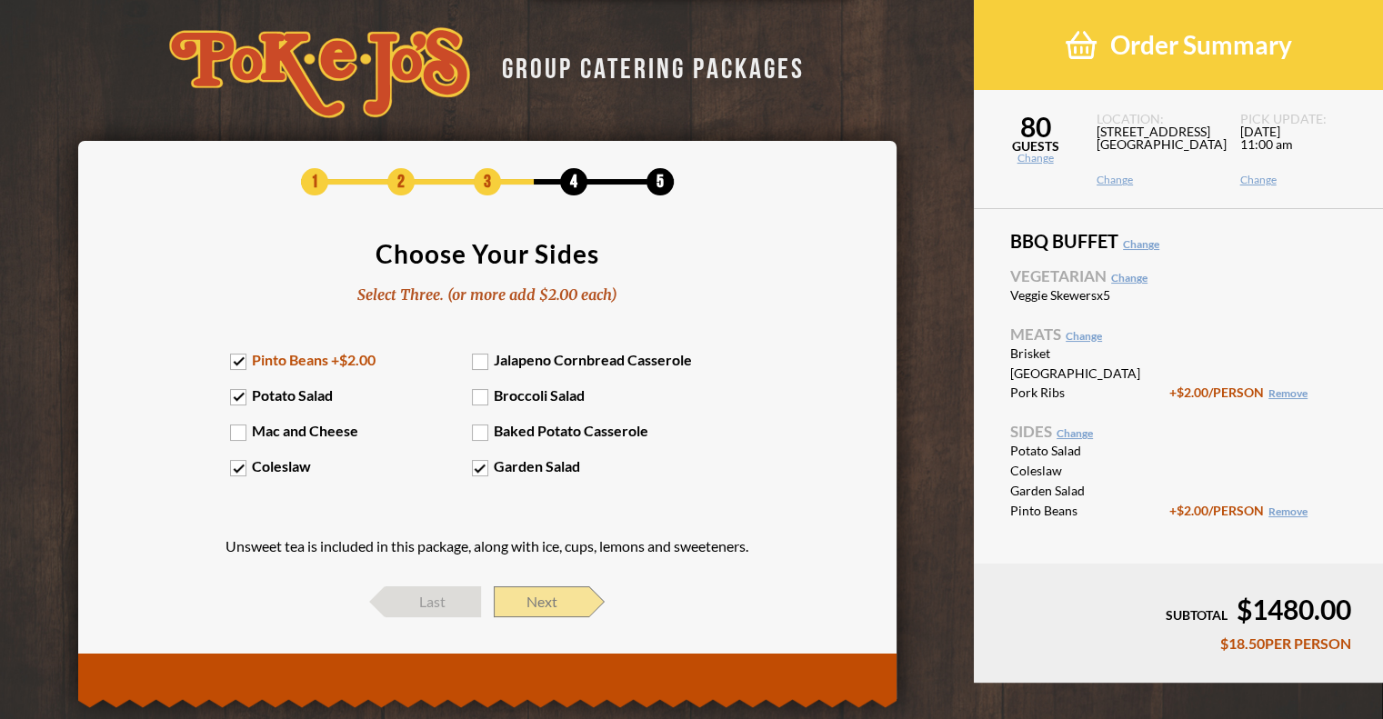
click at [556, 592] on span "Next" at bounding box center [541, 602] width 95 height 31
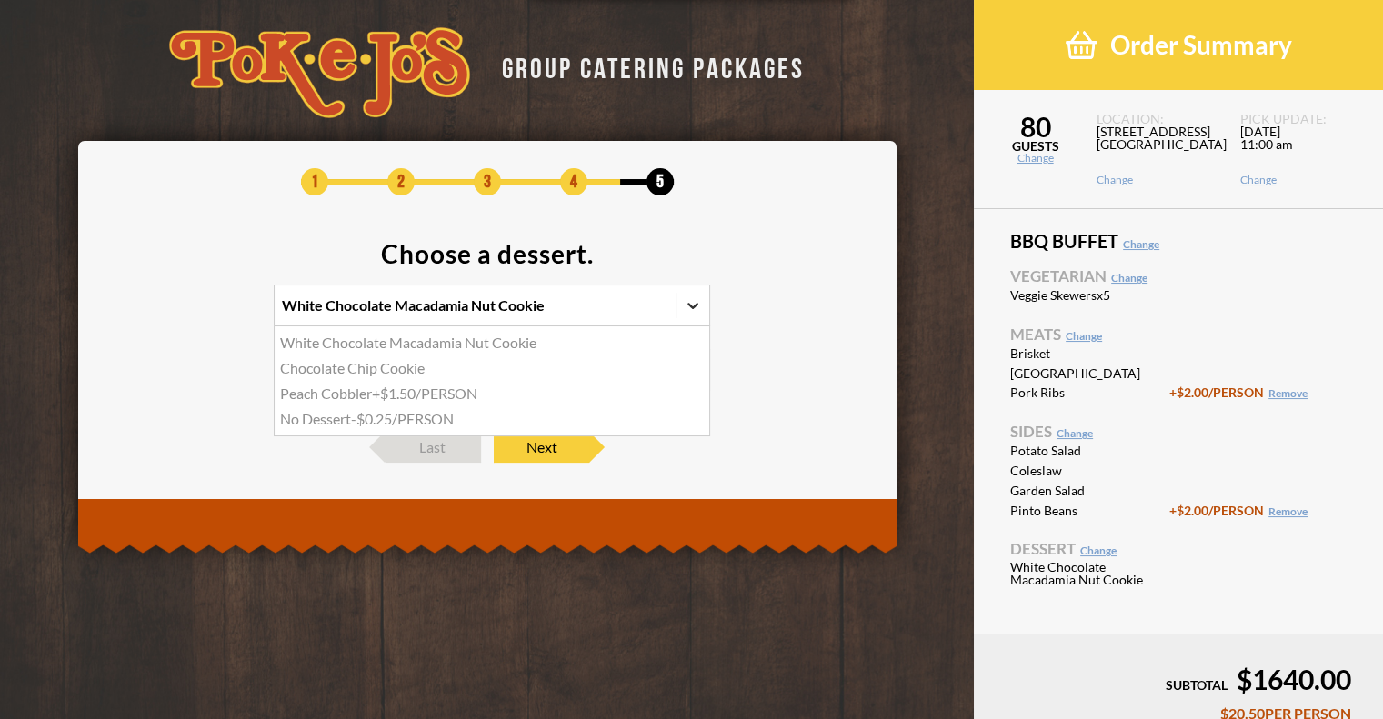
click at [677, 296] on div at bounding box center [693, 305] width 33 height 33
click at [203, 314] on input "option White Chocolate Macadamia Nut Cookie focused, 1 of 4. 4 results availabl…" at bounding box center [203, 314] width 0 height 0
click at [377, 411] on div "No Dessert -$0.25/PERSON" at bounding box center [492, 419] width 435 height 25
click at [203, 314] on input "option No Dessert focused, 4 of 4. 4 results available. Use Up and Down to choo…" at bounding box center [203, 314] width 0 height 0
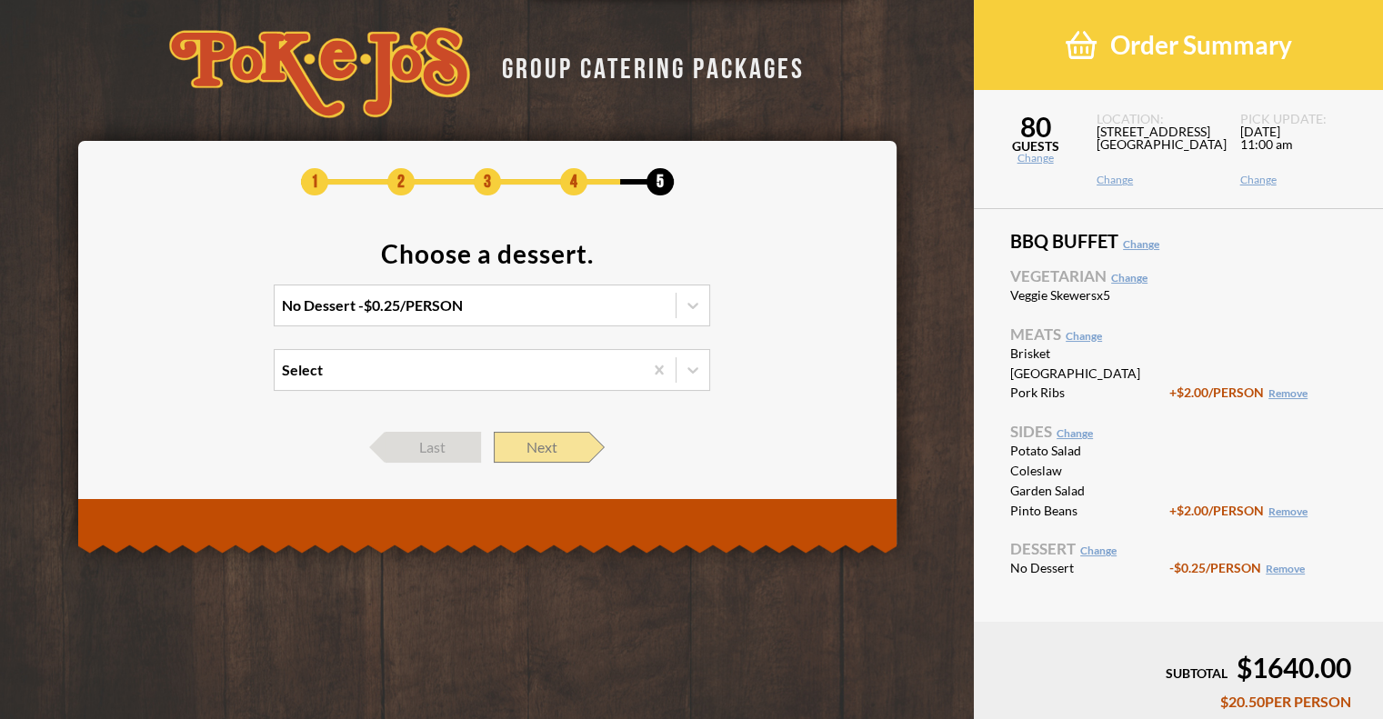
click at [515, 456] on span "Next" at bounding box center [541, 447] width 95 height 31
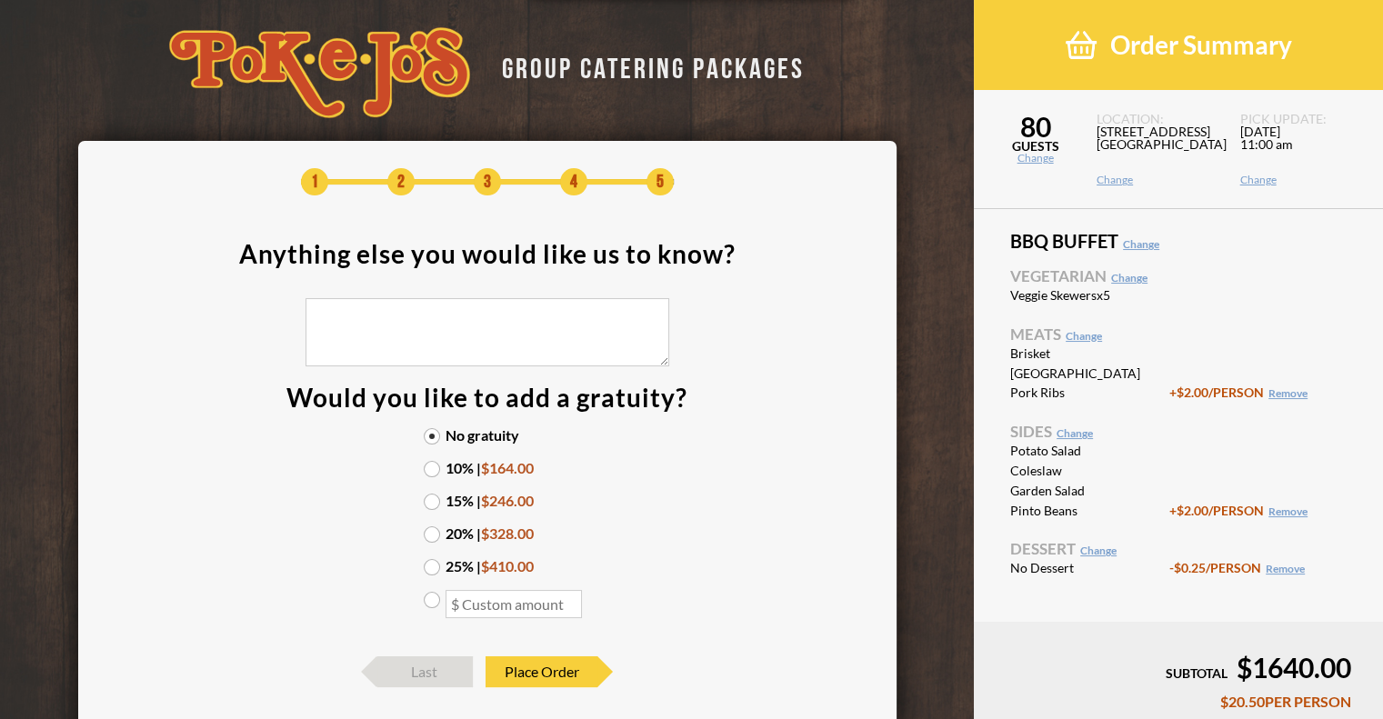
click at [453, 561] on label "25% | $410.00" at bounding box center [487, 566] width 127 height 15
click at [0, 0] on input "25% | $410.00" at bounding box center [0, 0] width 0 height 0
click at [446, 559] on label "25% | $410.00" at bounding box center [487, 566] width 127 height 15
click at [0, 0] on input "25% | $410.00" at bounding box center [0, 0] width 0 height 0
click at [432, 504] on label "15% | $246.00" at bounding box center [487, 501] width 127 height 15
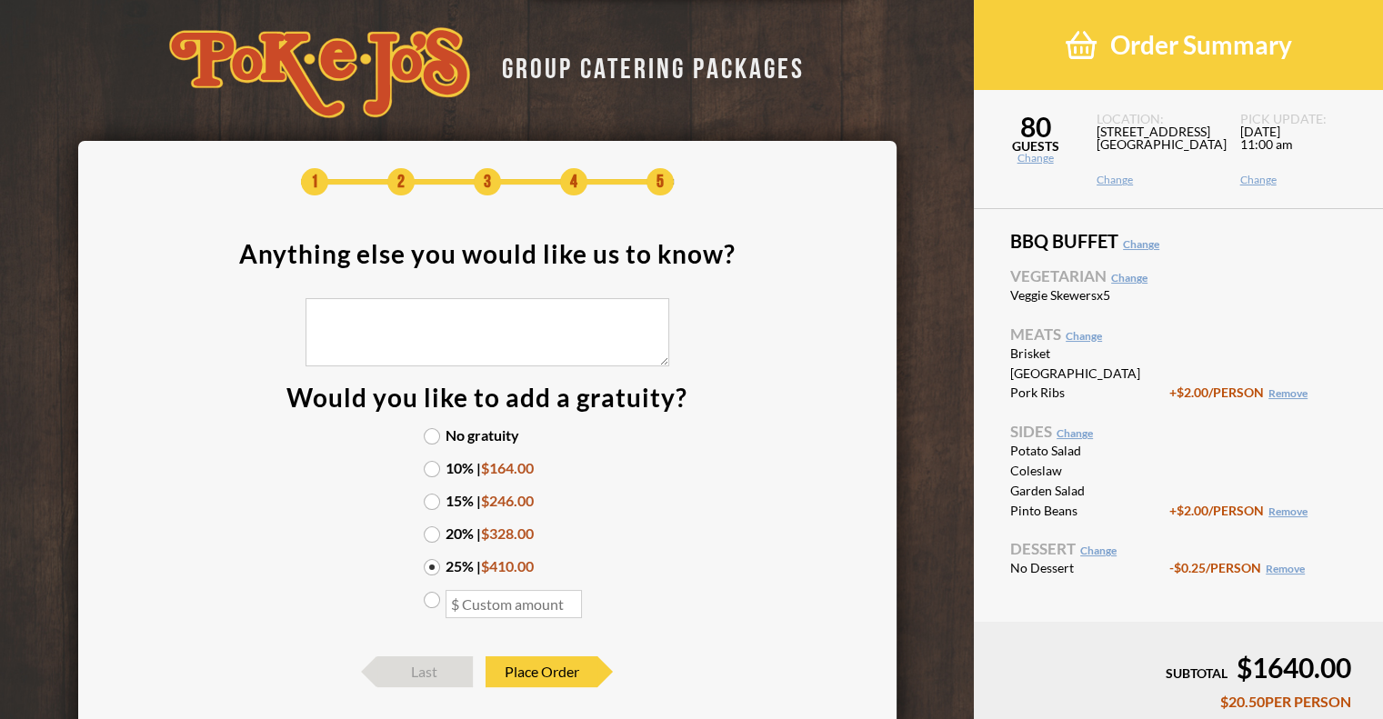
click at [0, 0] on input "15% | $246.00" at bounding box center [0, 0] width 0 height 0
click at [436, 439] on label "No gratuity" at bounding box center [487, 435] width 127 height 15
click at [0, 0] on input "No gratuity" at bounding box center [0, 0] width 0 height 0
click at [433, 517] on div "No gratuity 10% | $164.00 15% | $246.00 20% | $328.00 25% | $410.00" at bounding box center [488, 533] width 164 height 210
click at [433, 505] on label "15% | $246.00" at bounding box center [487, 501] width 127 height 15
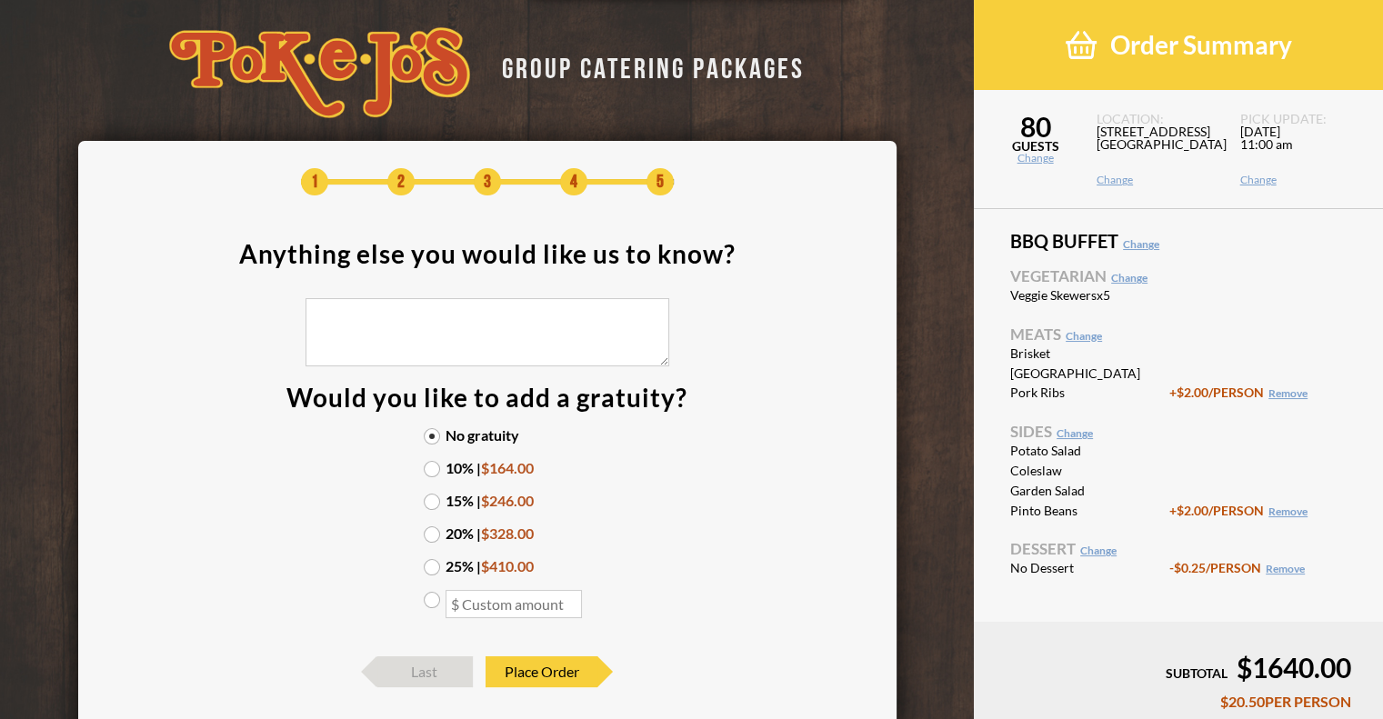
click at [0, 0] on input "15% | $246.00" at bounding box center [0, 0] width 0 height 0
click at [549, 665] on span "Place Order" at bounding box center [542, 672] width 112 height 31
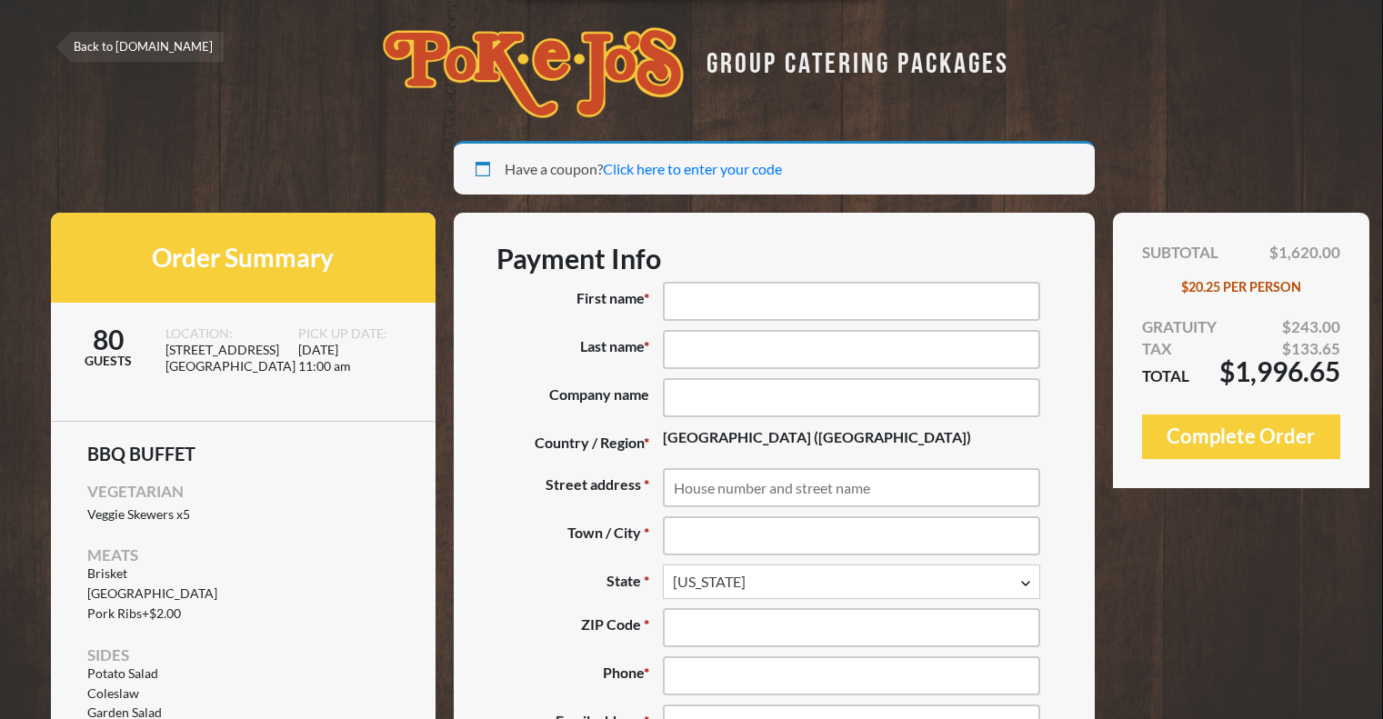
select select "[GEOGRAPHIC_DATA]"
